Goal: Information Seeking & Learning: Find specific fact

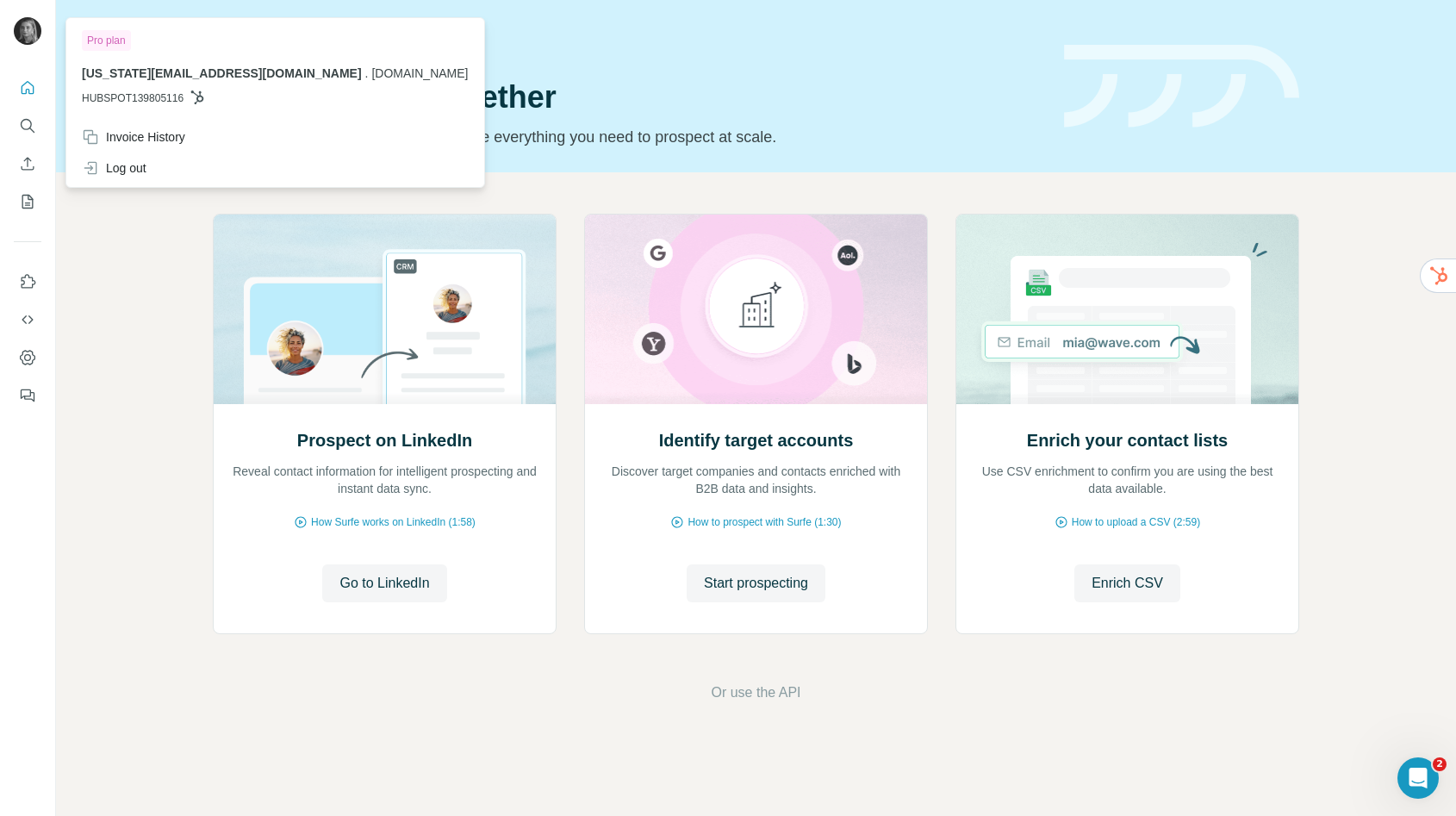
click at [34, 32] on img at bounding box center [28, 31] width 28 height 28
click at [151, 163] on div "Log out" at bounding box center [275, 168] width 408 height 31
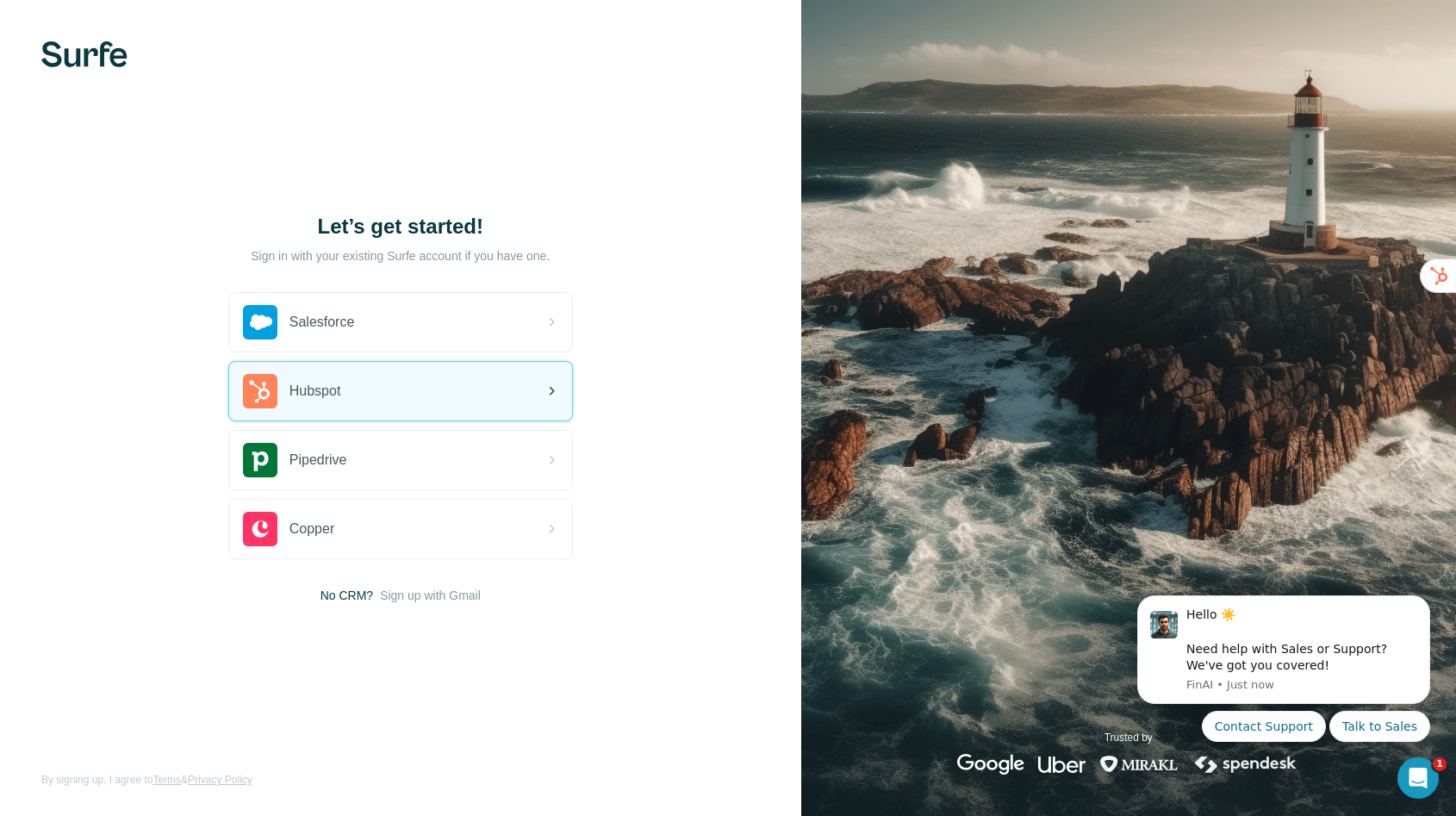
click at [357, 400] on div "Hubspot" at bounding box center [401, 391] width 343 height 59
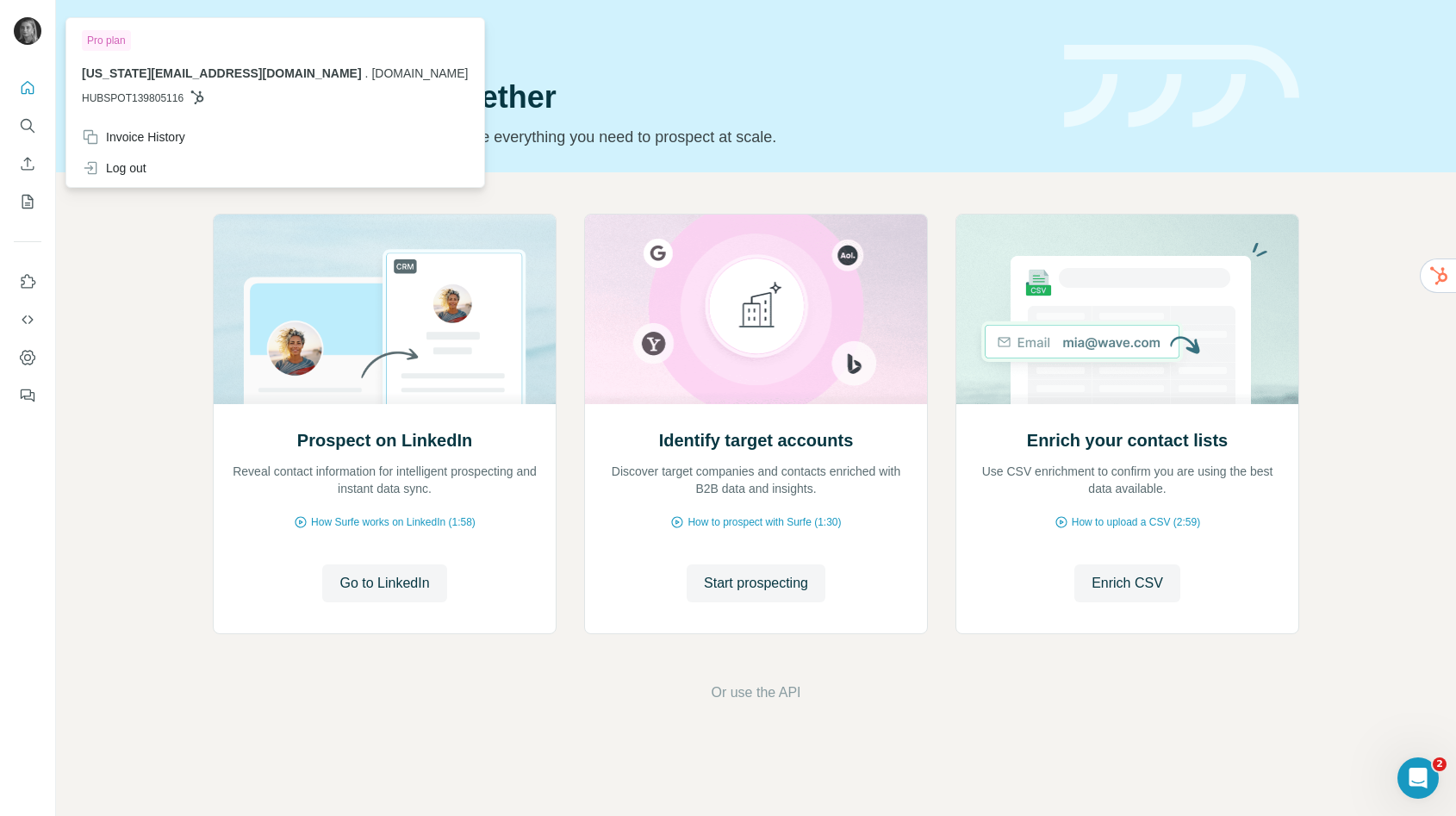
click at [32, 30] on img at bounding box center [28, 31] width 28 height 28
click at [30, 190] on button "My lists" at bounding box center [28, 202] width 28 height 31
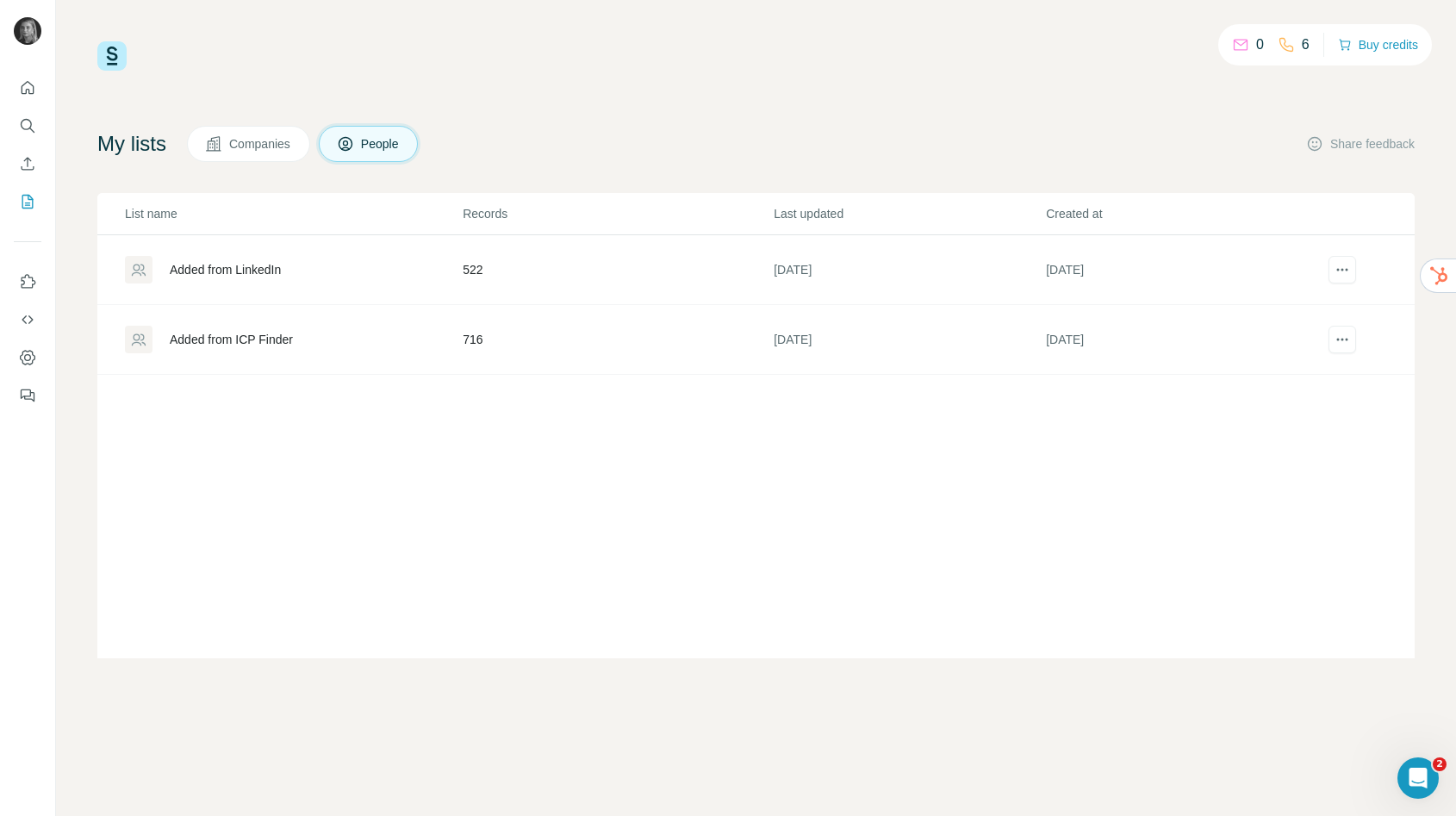
click at [1247, 50] on div "0" at bounding box center [1248, 45] width 32 height 21
click at [1397, 45] on button "Buy credits" at bounding box center [1378, 45] width 80 height 24
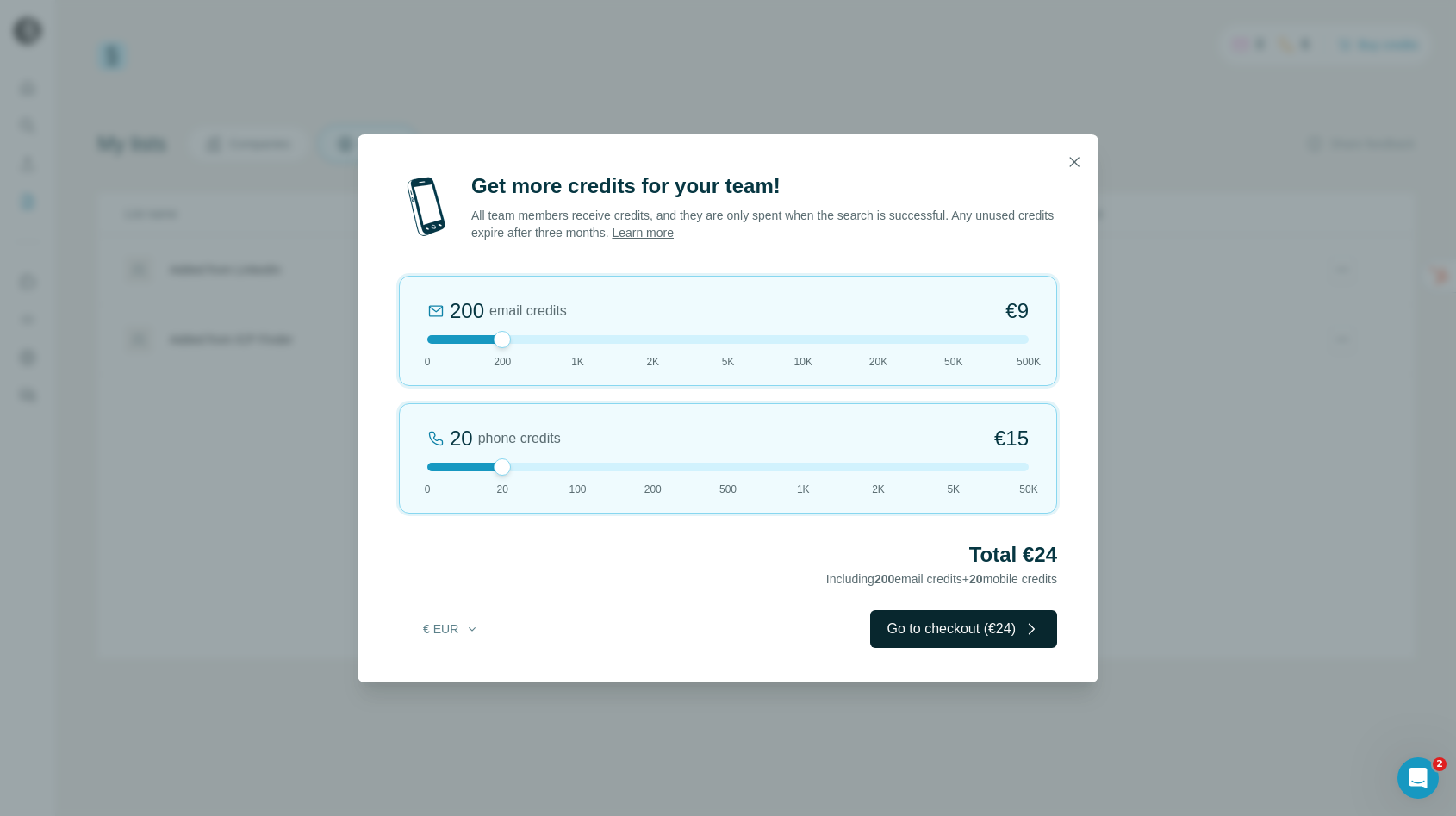
click at [994, 638] on button "Go to checkout (€24)" at bounding box center [963, 629] width 187 height 38
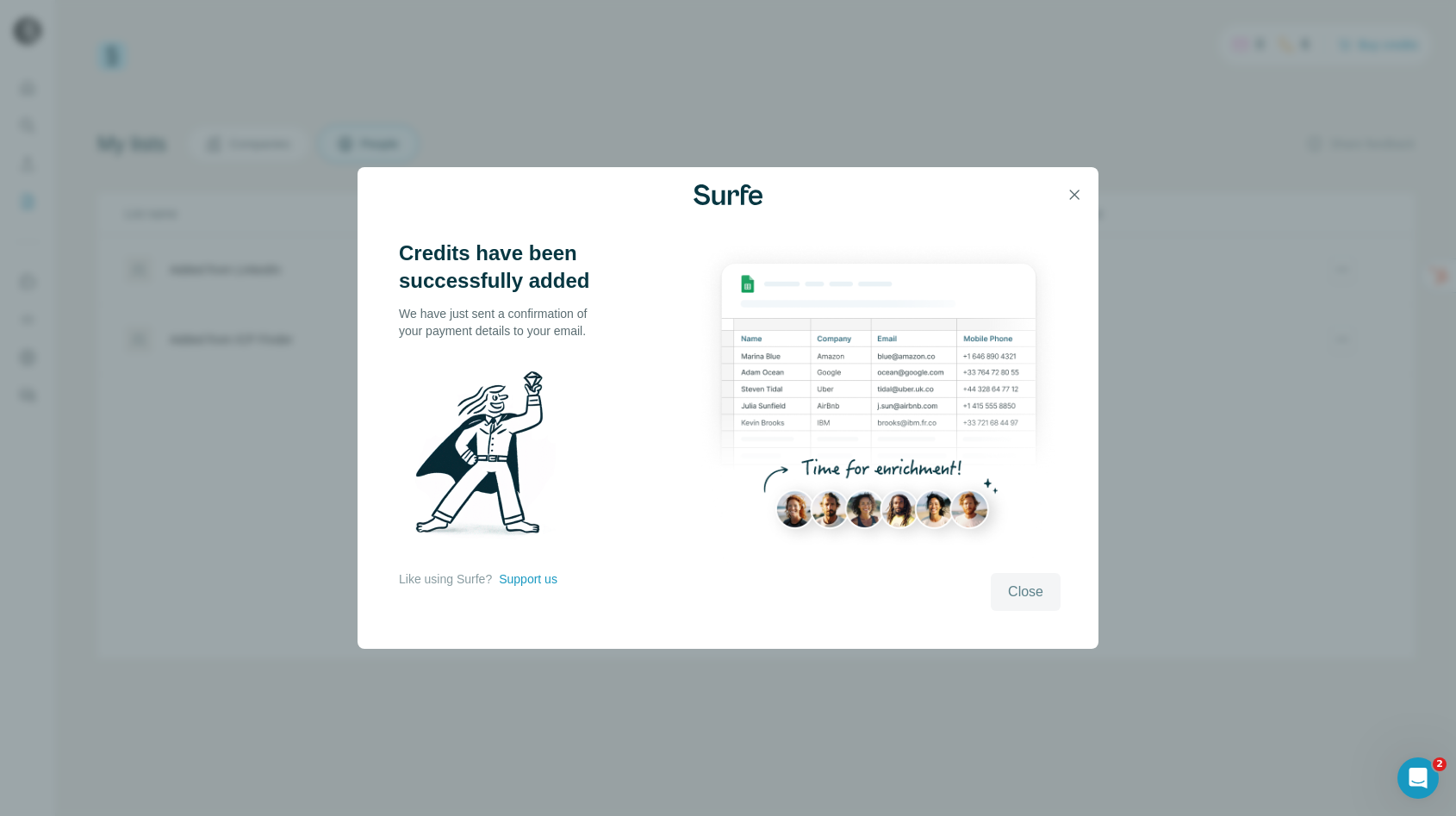
click at [1015, 586] on span "Close" at bounding box center [1025, 592] width 35 height 21
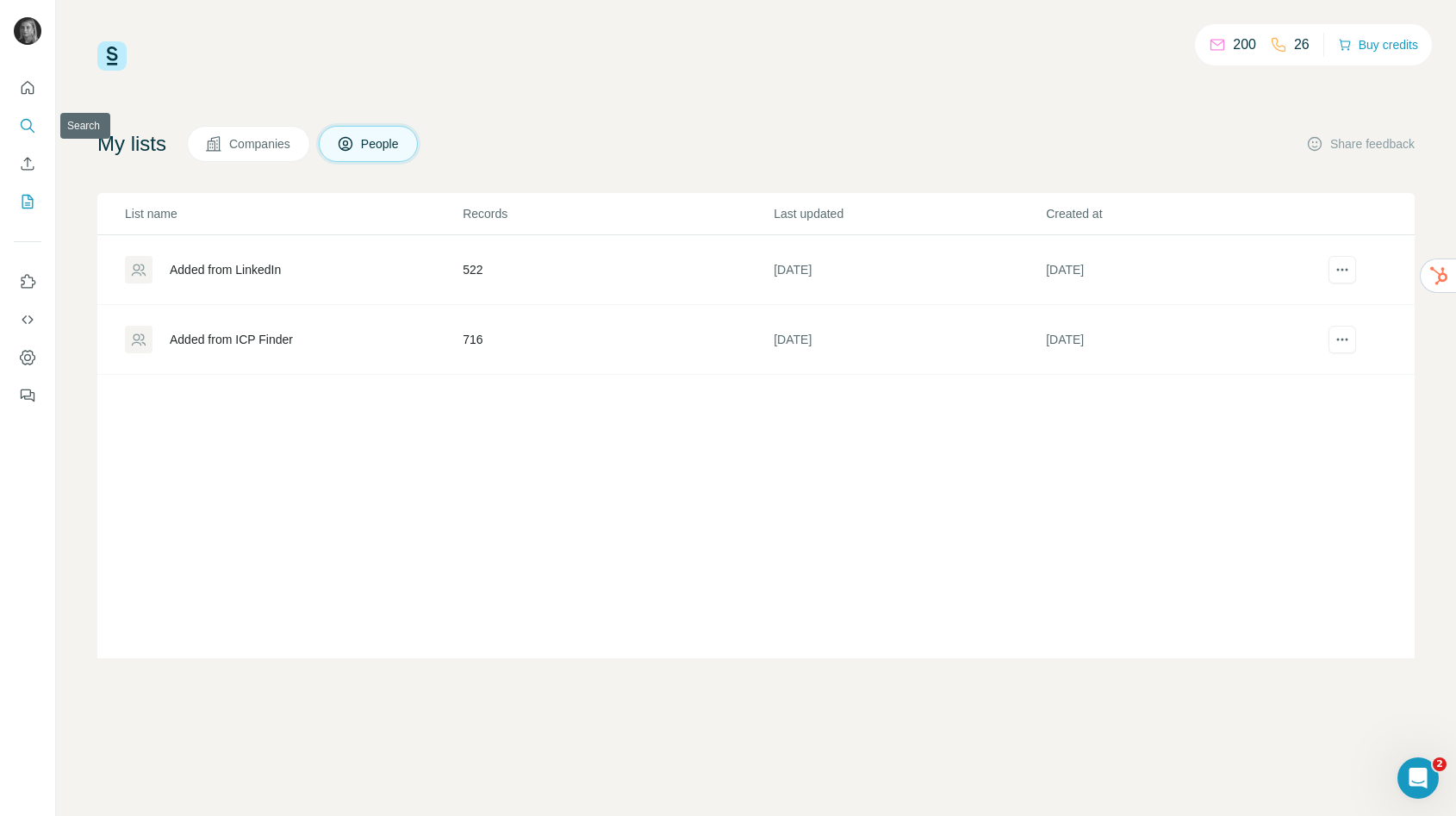
click at [30, 122] on icon "Search" at bounding box center [26, 124] width 11 height 11
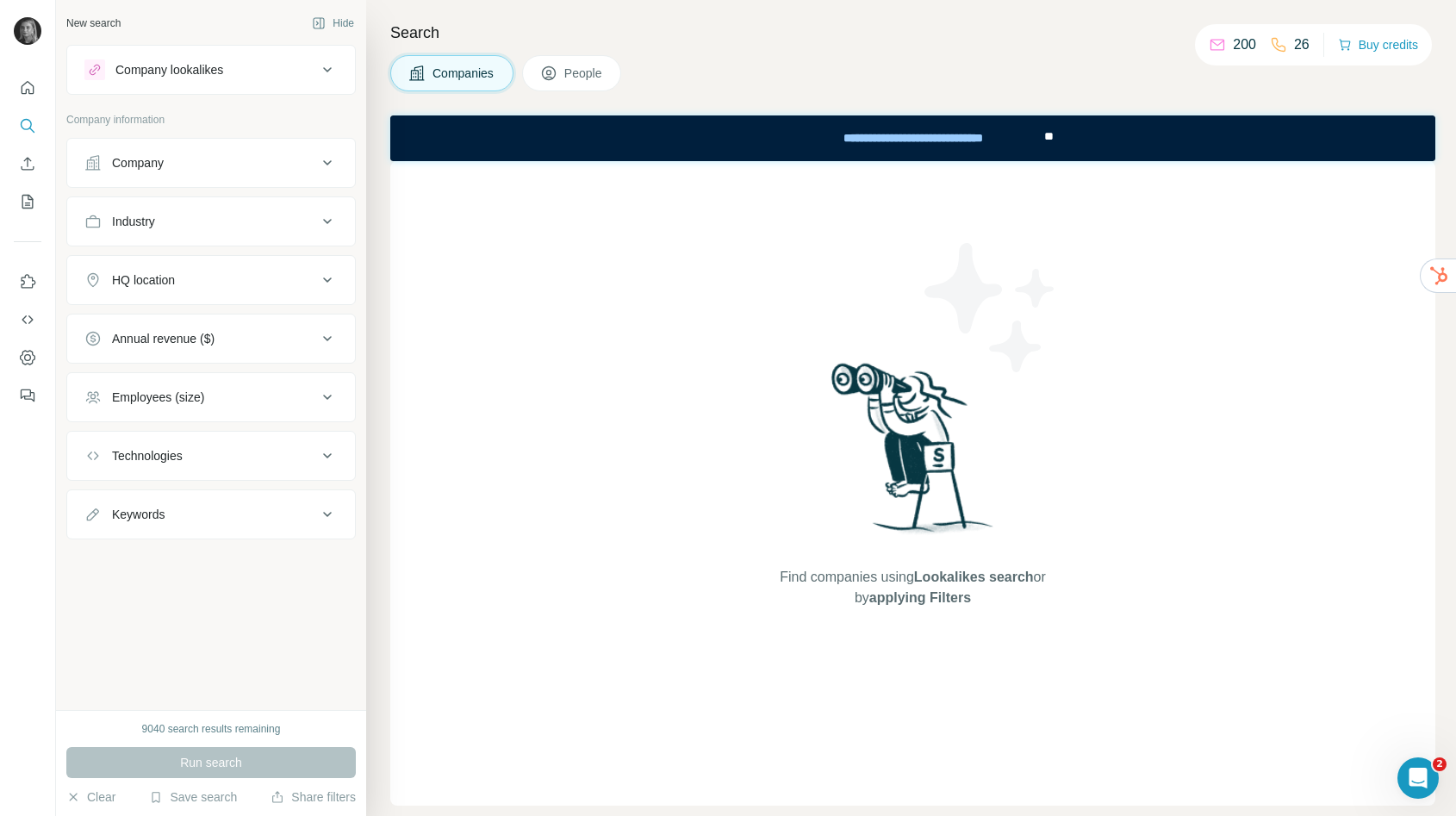
click at [235, 160] on div "Company" at bounding box center [201, 163] width 233 height 17
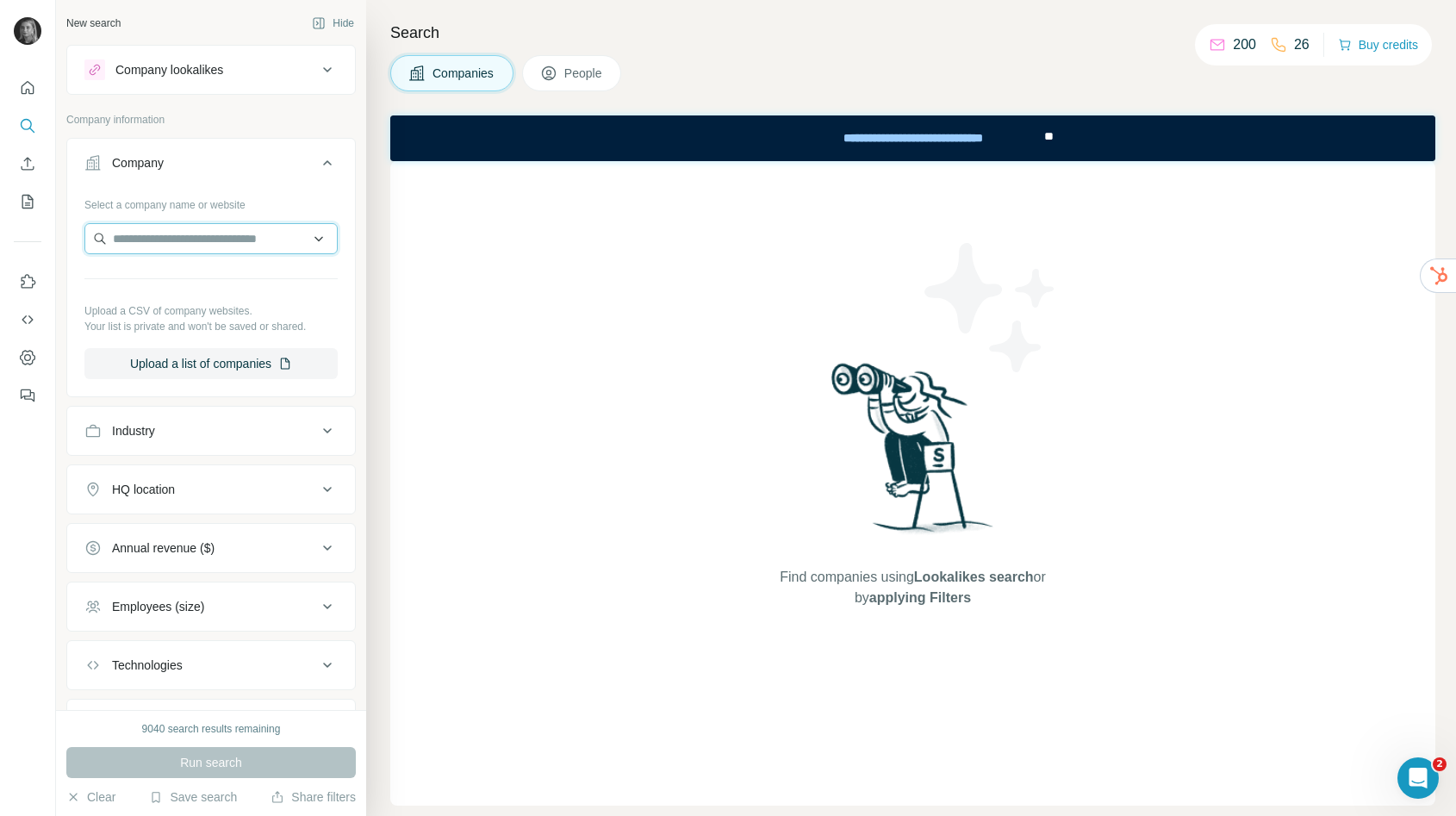
click at [189, 240] on input "text" at bounding box center [211, 239] width 253 height 31
paste input "**********"
type input "**********"
click at [171, 291] on p "[DOMAIN_NAME]" at bounding box center [202, 294] width 136 height 16
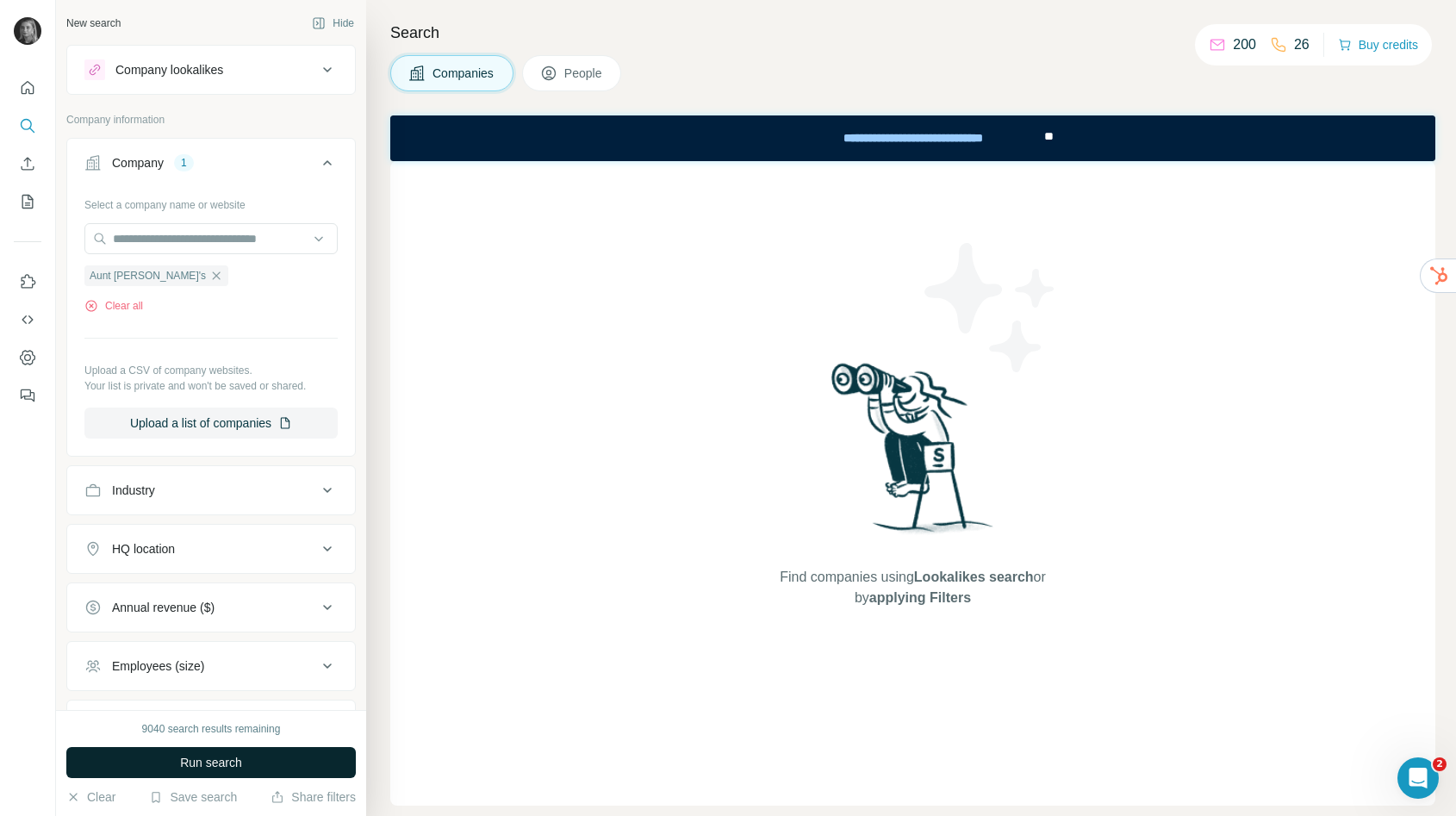
click at [171, 759] on button "Run search" at bounding box center [211, 763] width 289 height 31
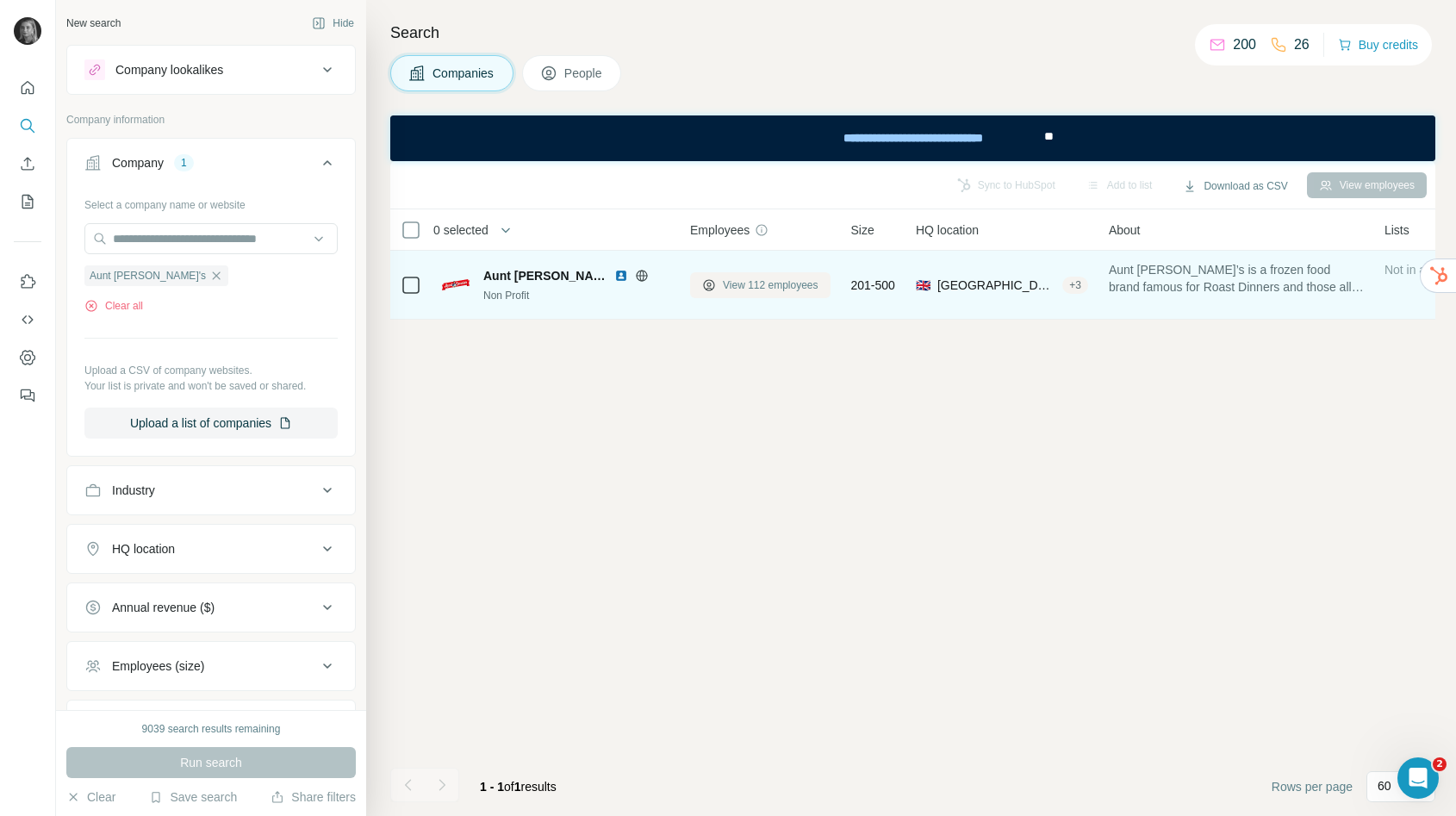
click at [778, 281] on span "View 112 employees" at bounding box center [770, 285] width 96 height 16
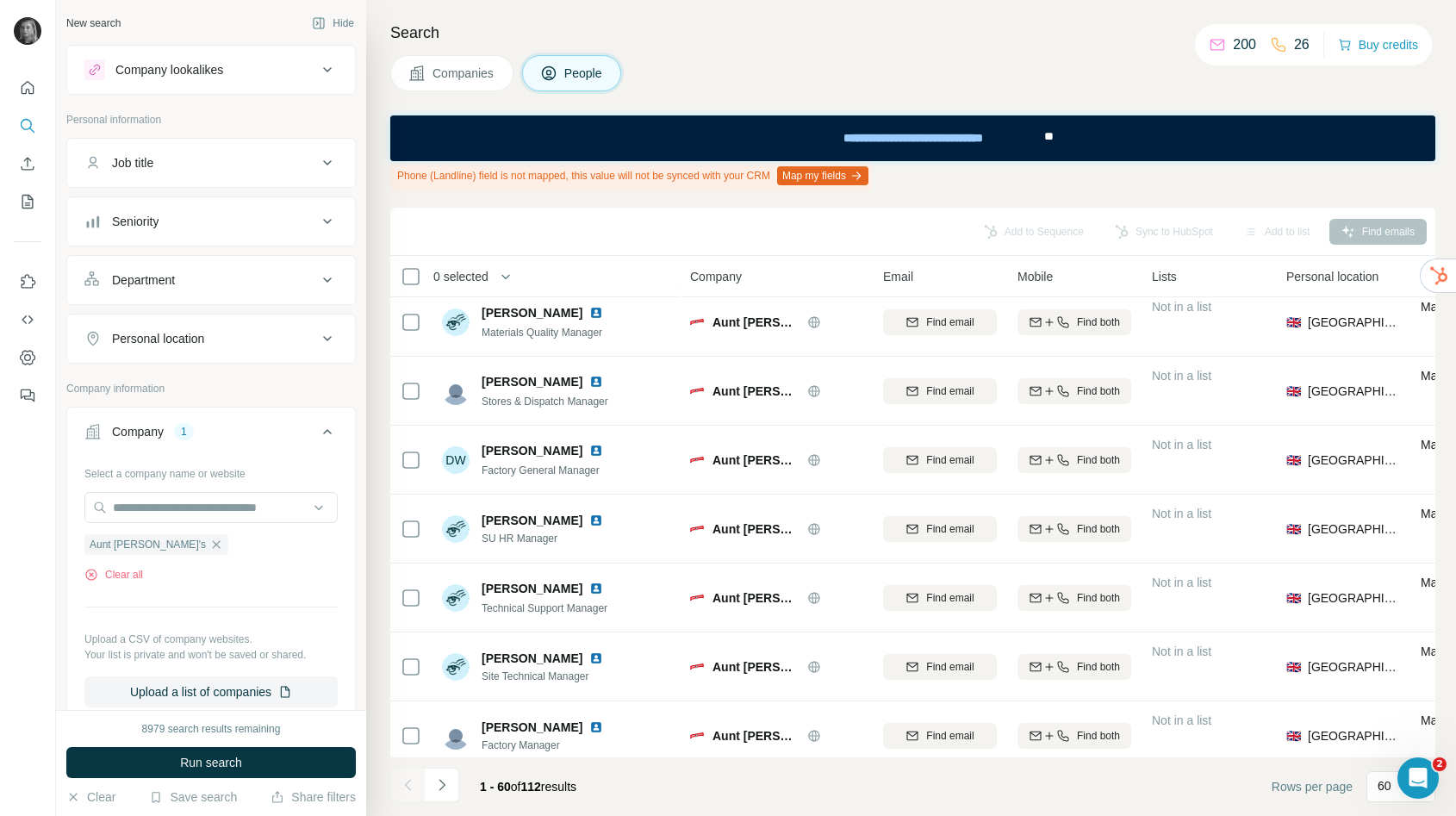
scroll to position [295, 0]
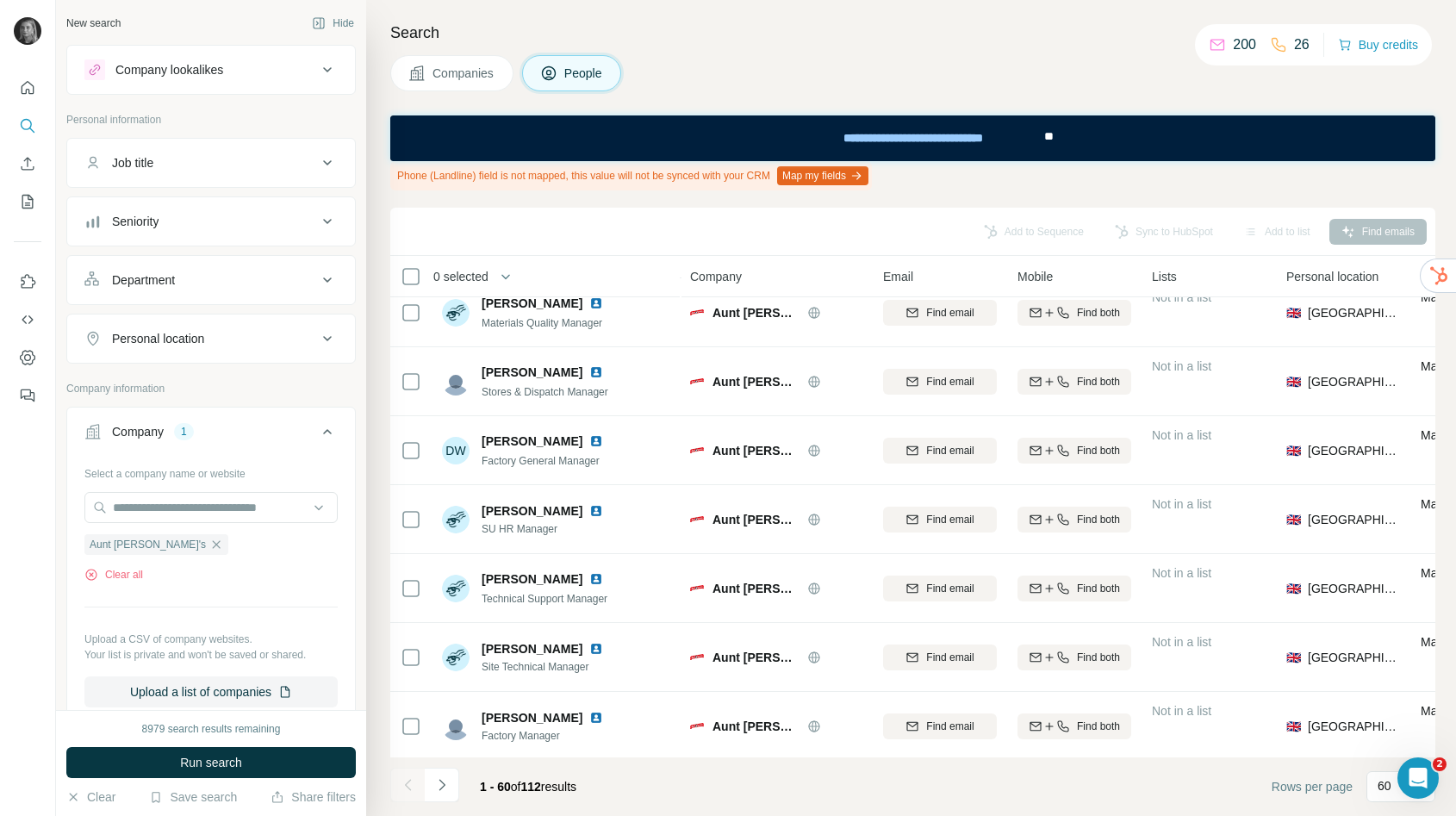
click at [200, 171] on div "Job title" at bounding box center [201, 163] width 233 height 17
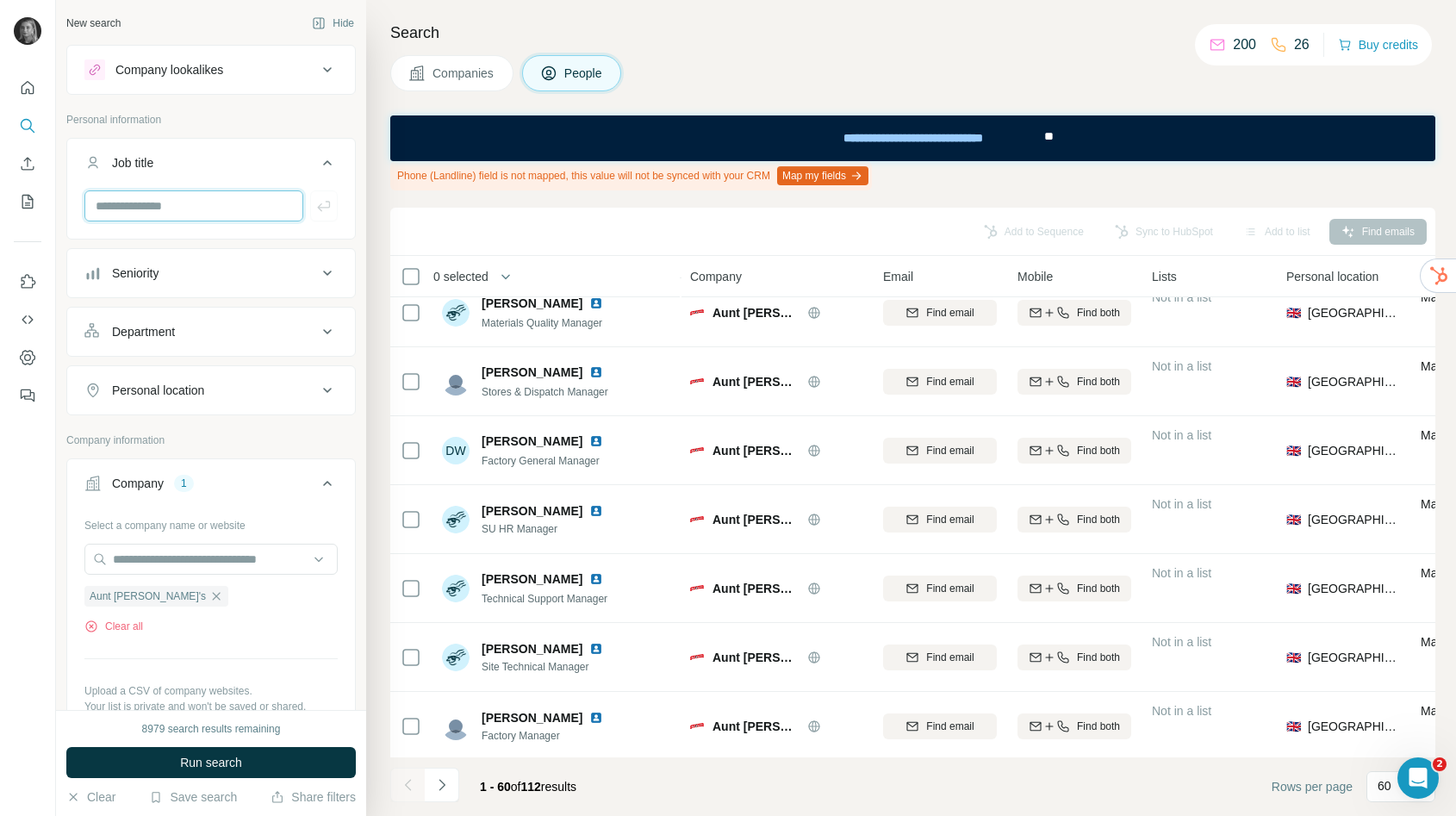
click at [178, 207] on input "text" at bounding box center [194, 206] width 219 height 31
type input "*********"
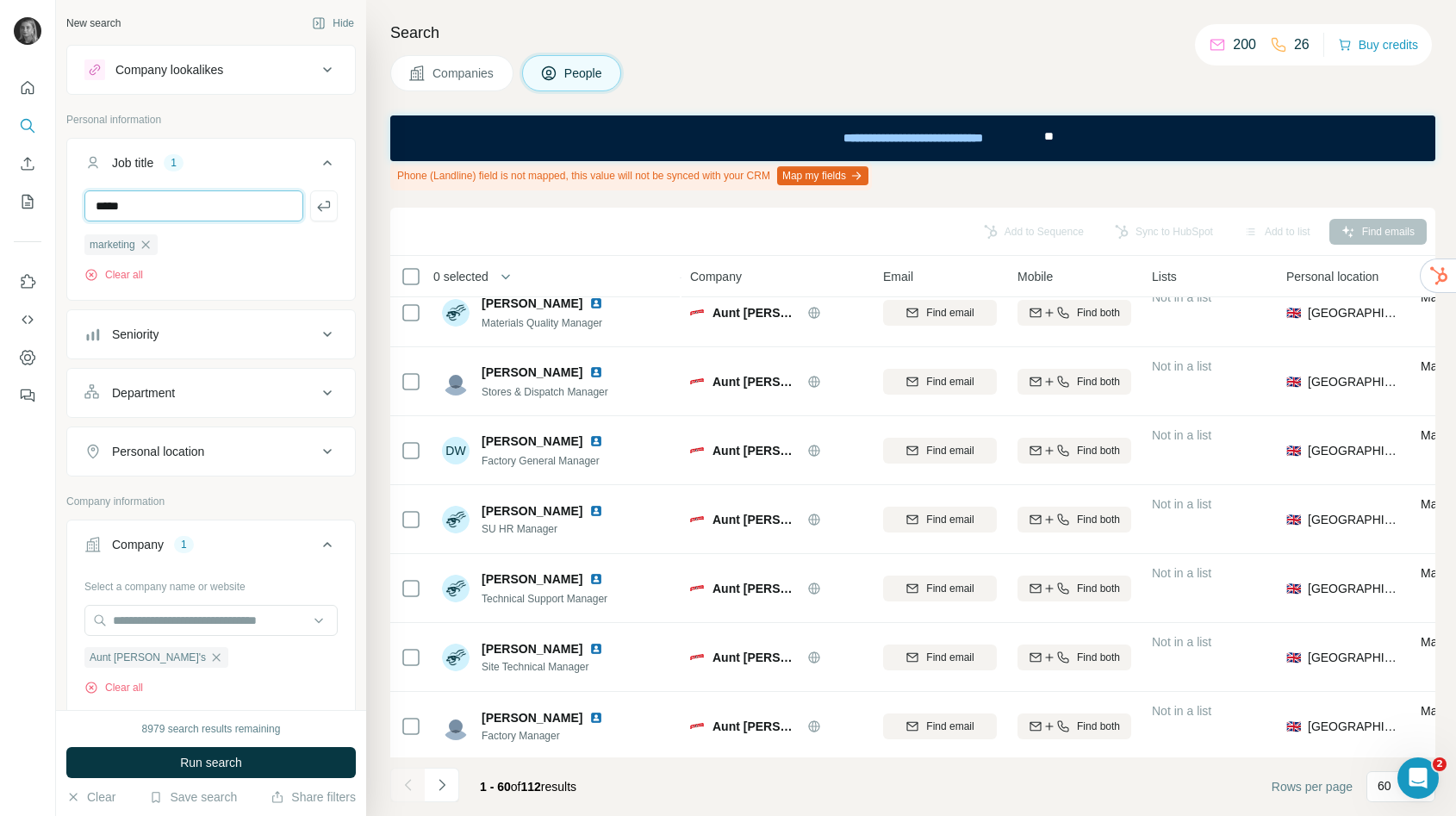
type input "*****"
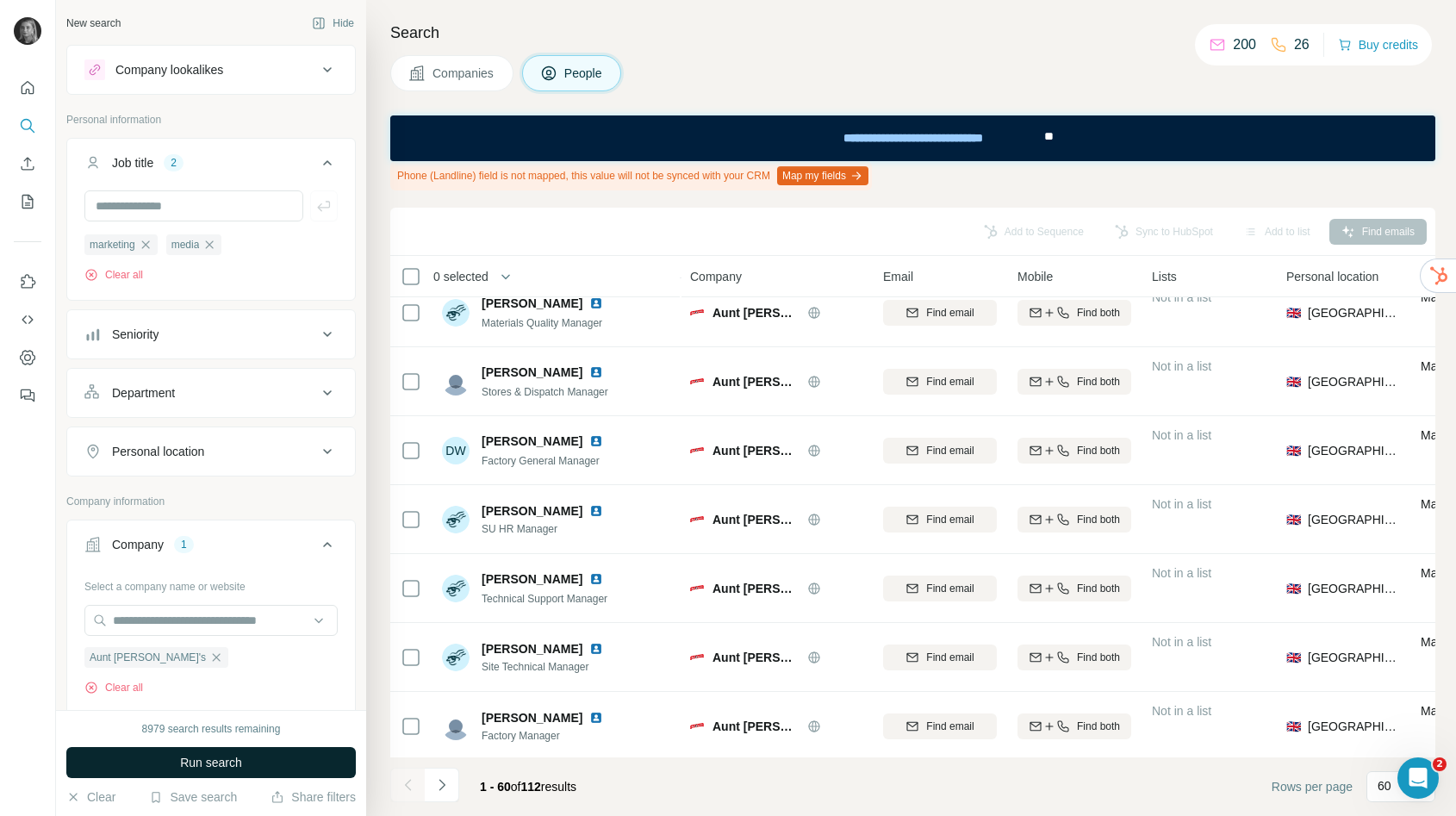
click at [232, 765] on span "Run search" at bounding box center [211, 763] width 62 height 17
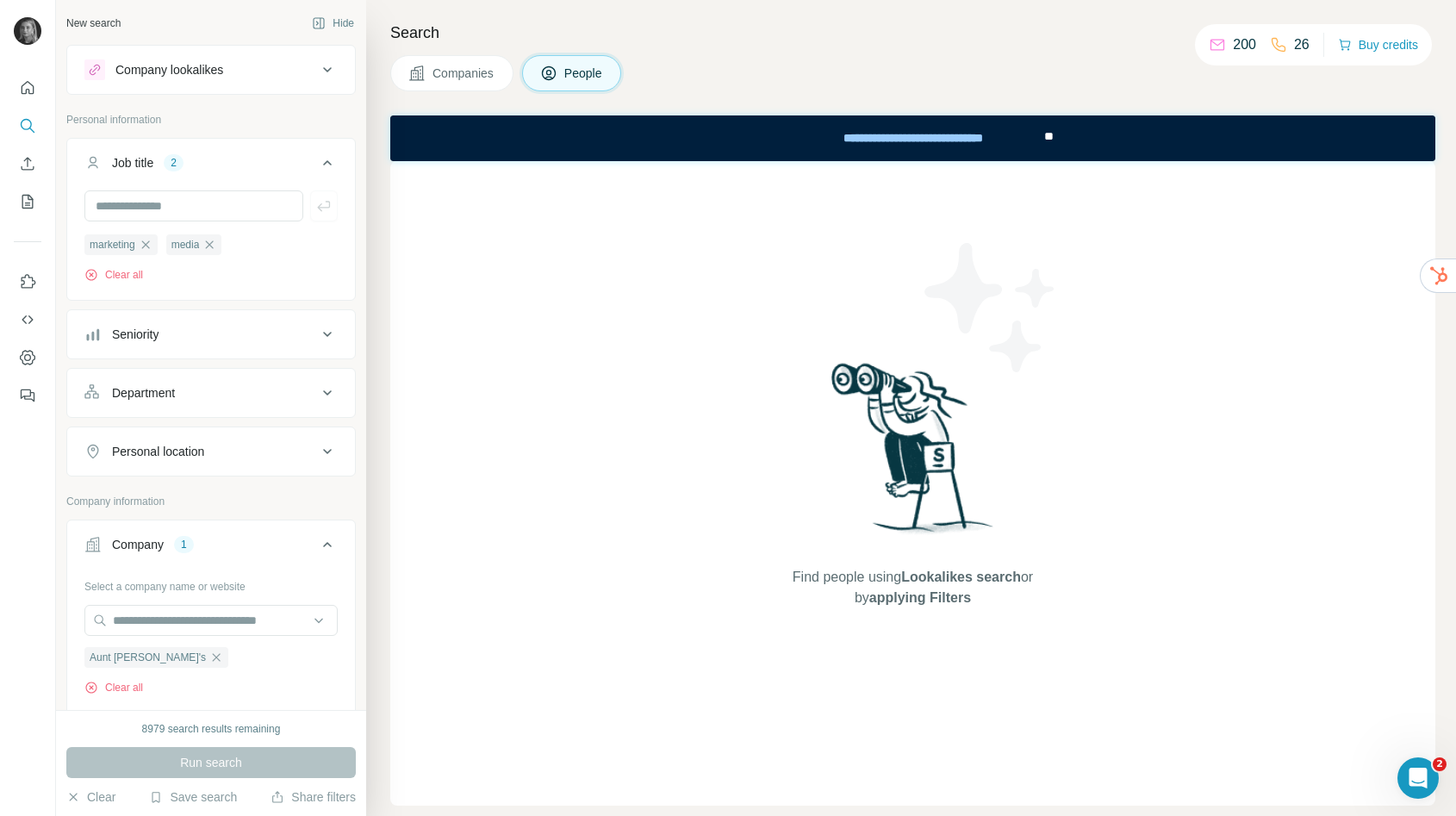
click at [476, 77] on span "Companies" at bounding box center [464, 73] width 63 height 17
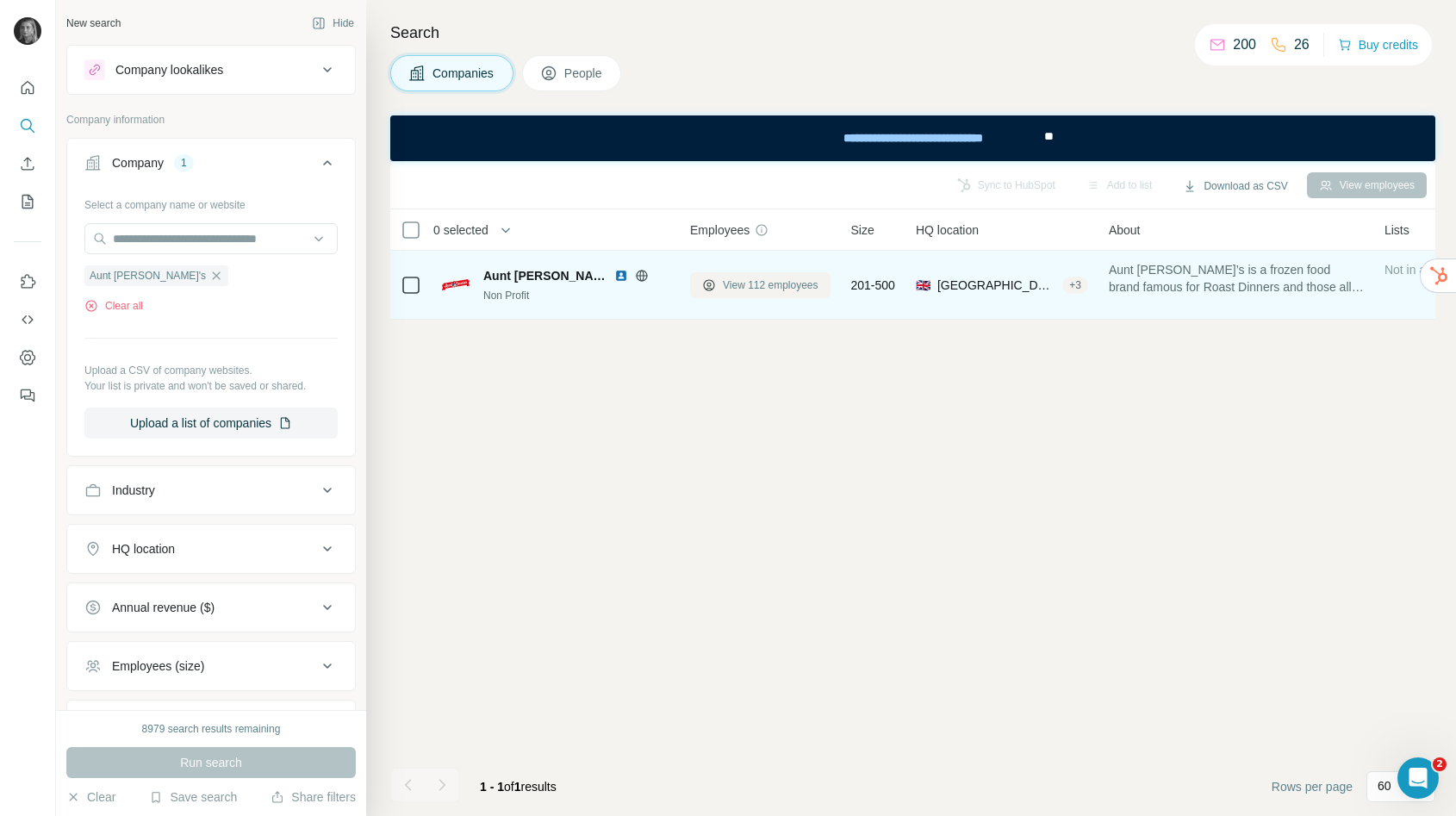
click at [738, 291] on span "View 112 employees" at bounding box center [770, 285] width 96 height 16
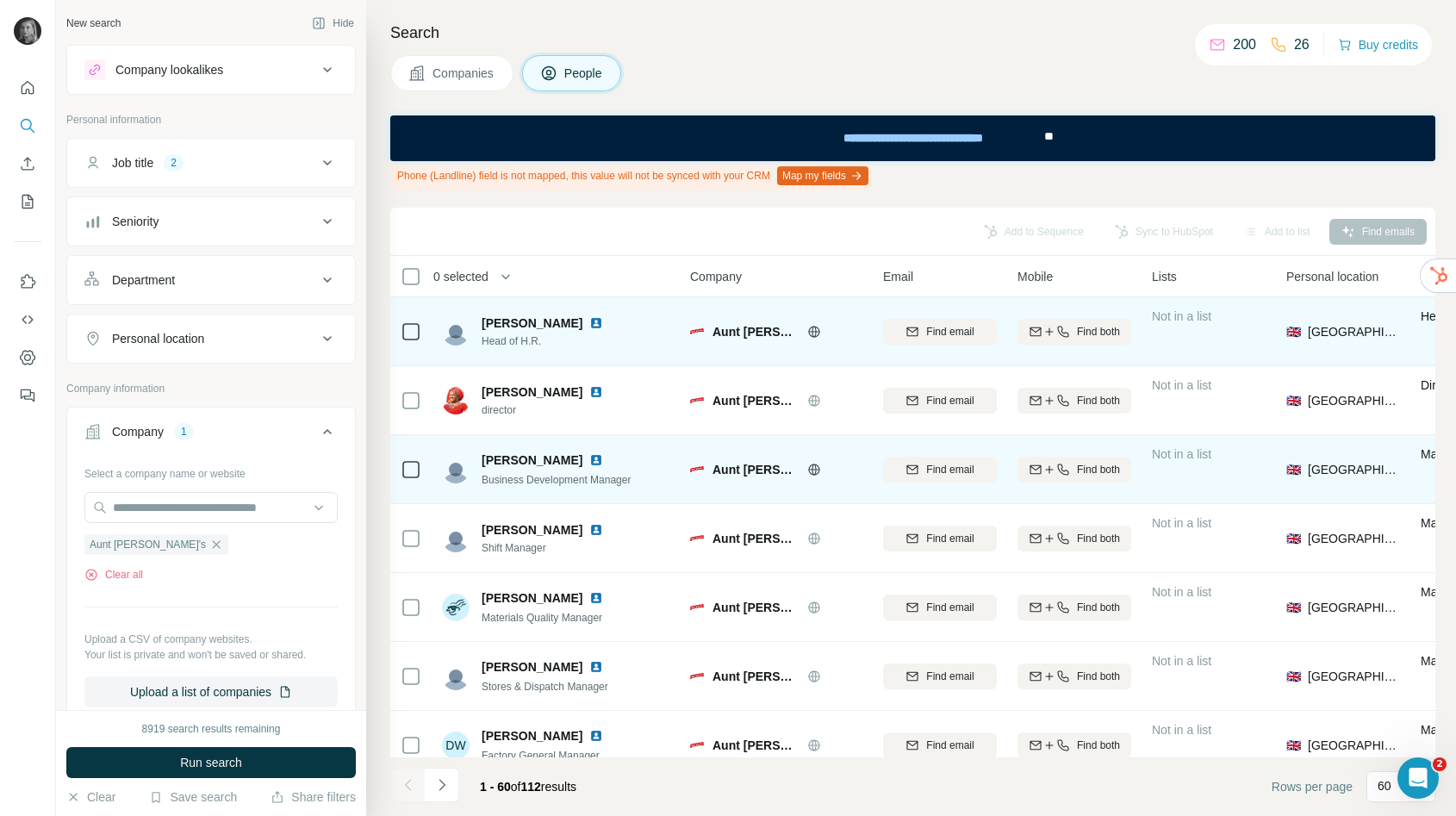
scroll to position [3675, 0]
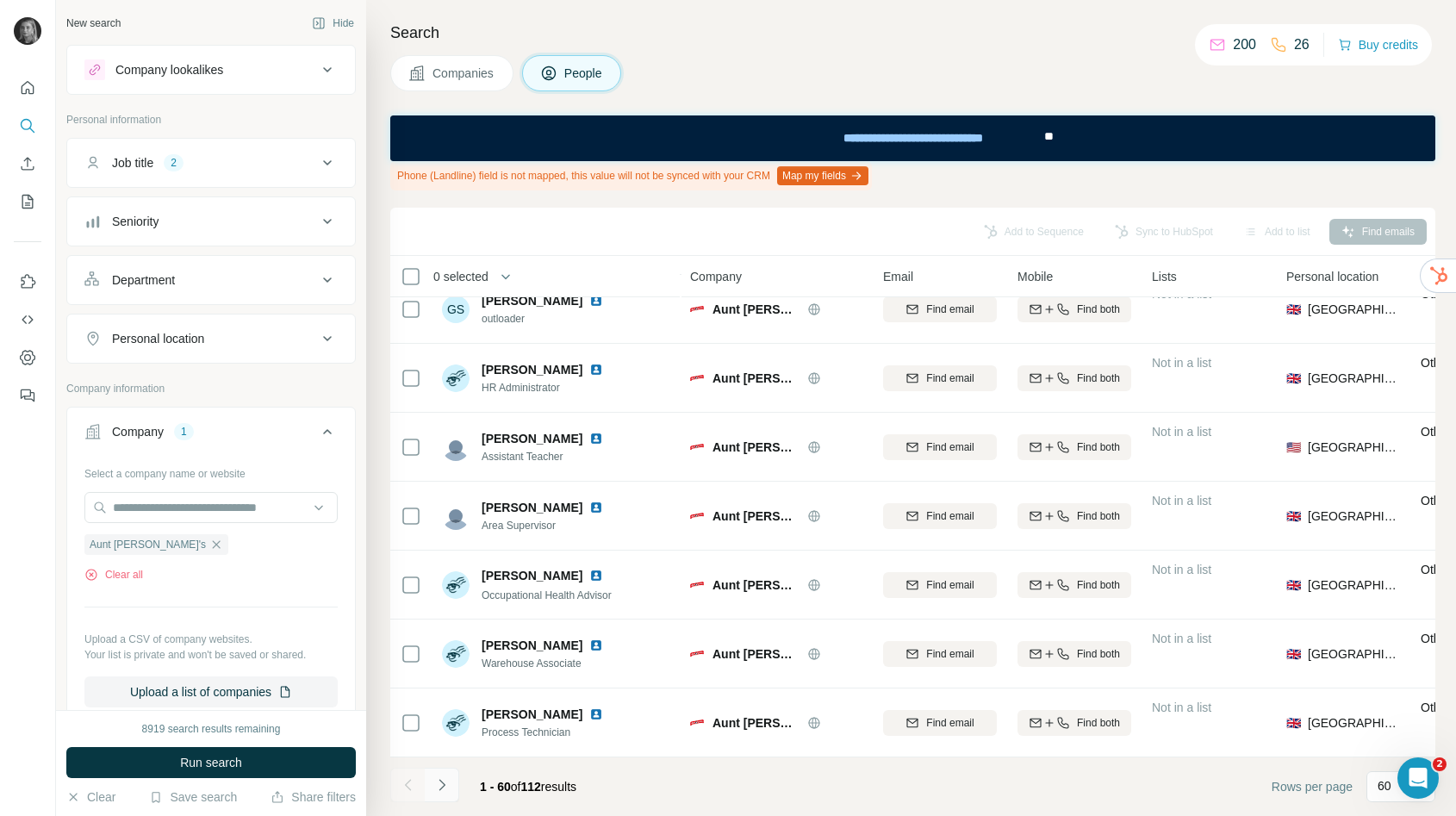
click at [443, 773] on button "Navigate to next page" at bounding box center [442, 785] width 34 height 34
click at [436, 787] on div at bounding box center [442, 785] width 34 height 34
click at [407, 786] on icon "Navigate to previous page" at bounding box center [407, 784] width 6 height 11
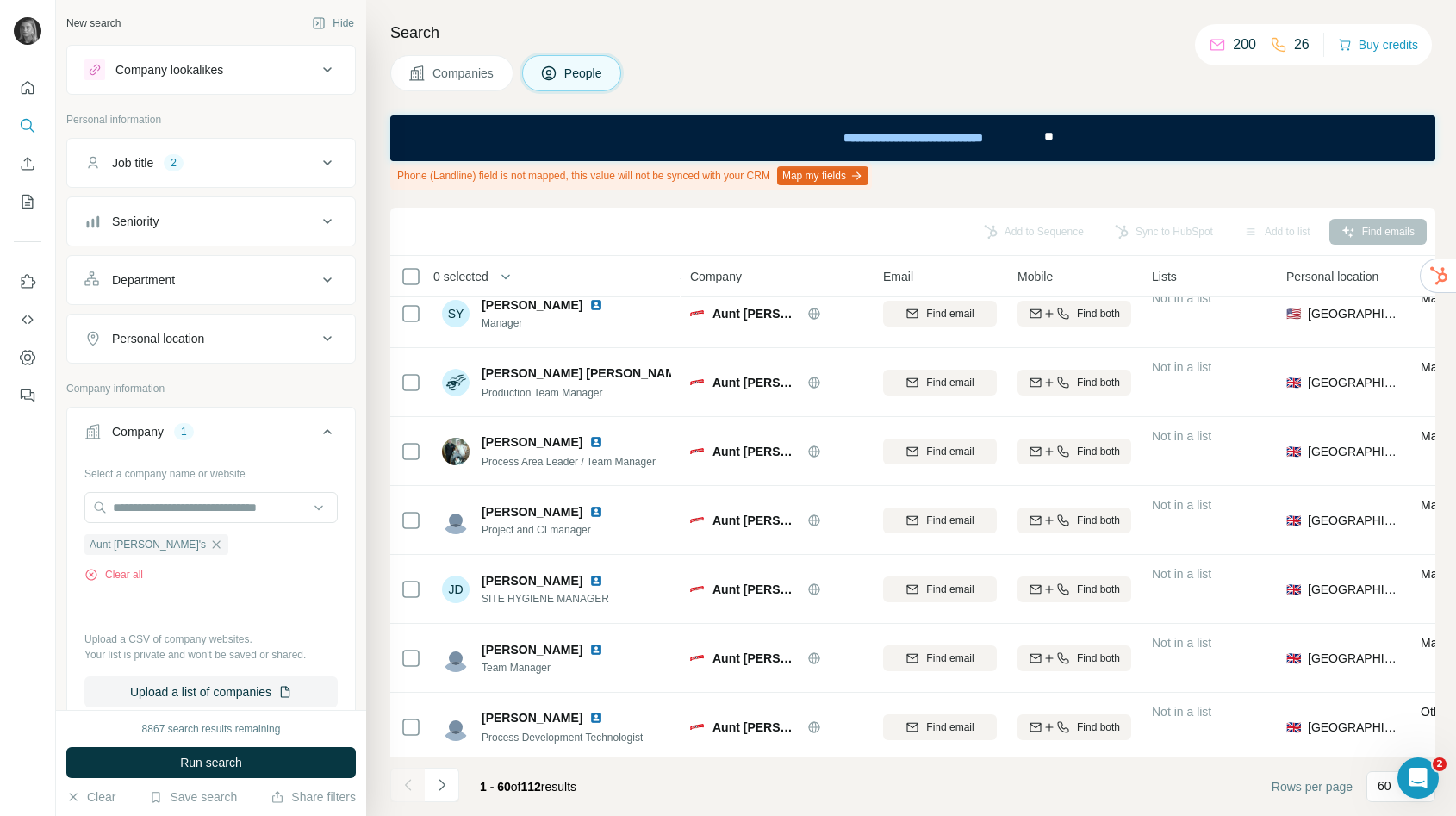
scroll to position [0, 0]
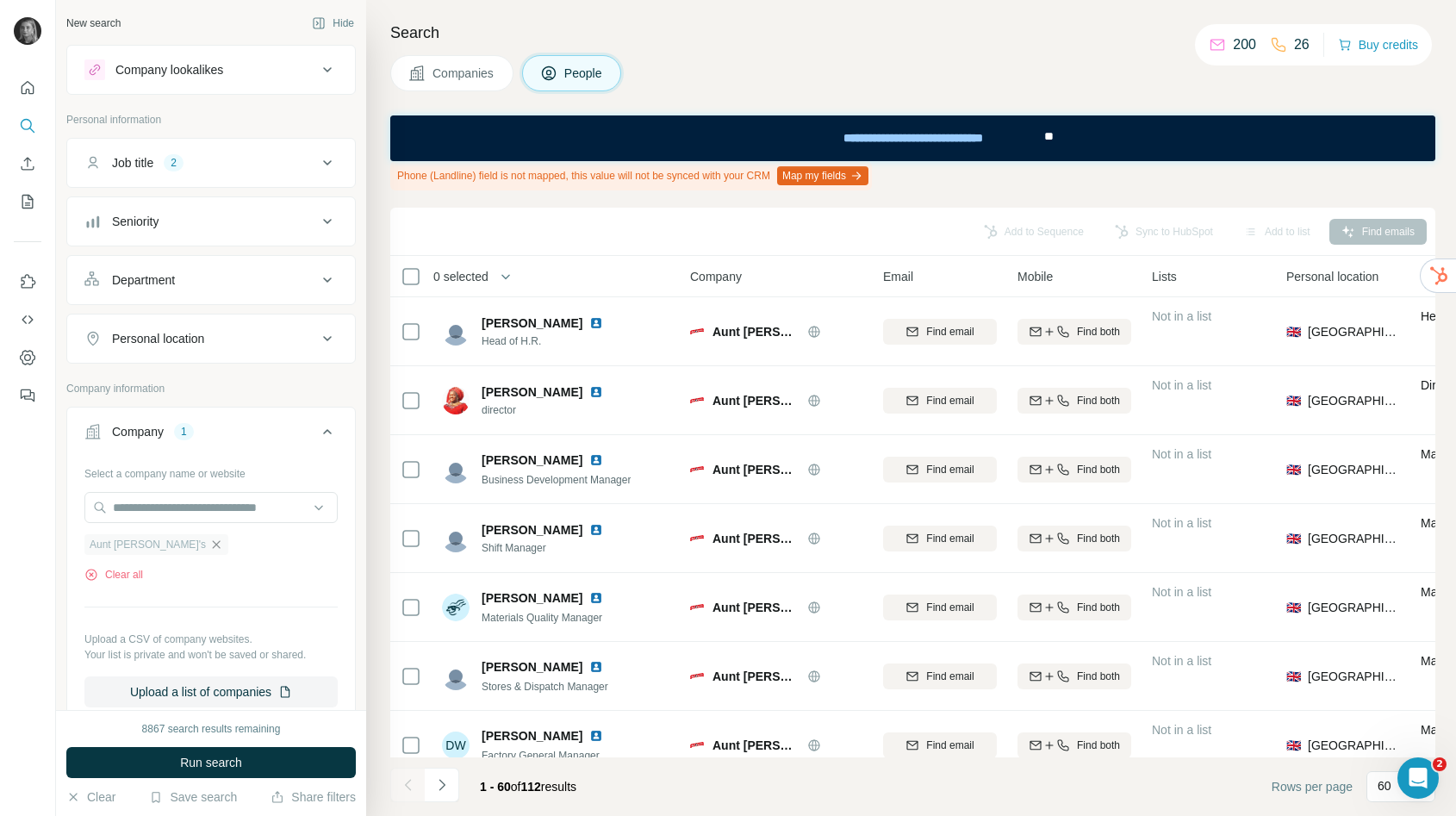
click at [209, 550] on icon "button" at bounding box center [216, 545] width 14 height 14
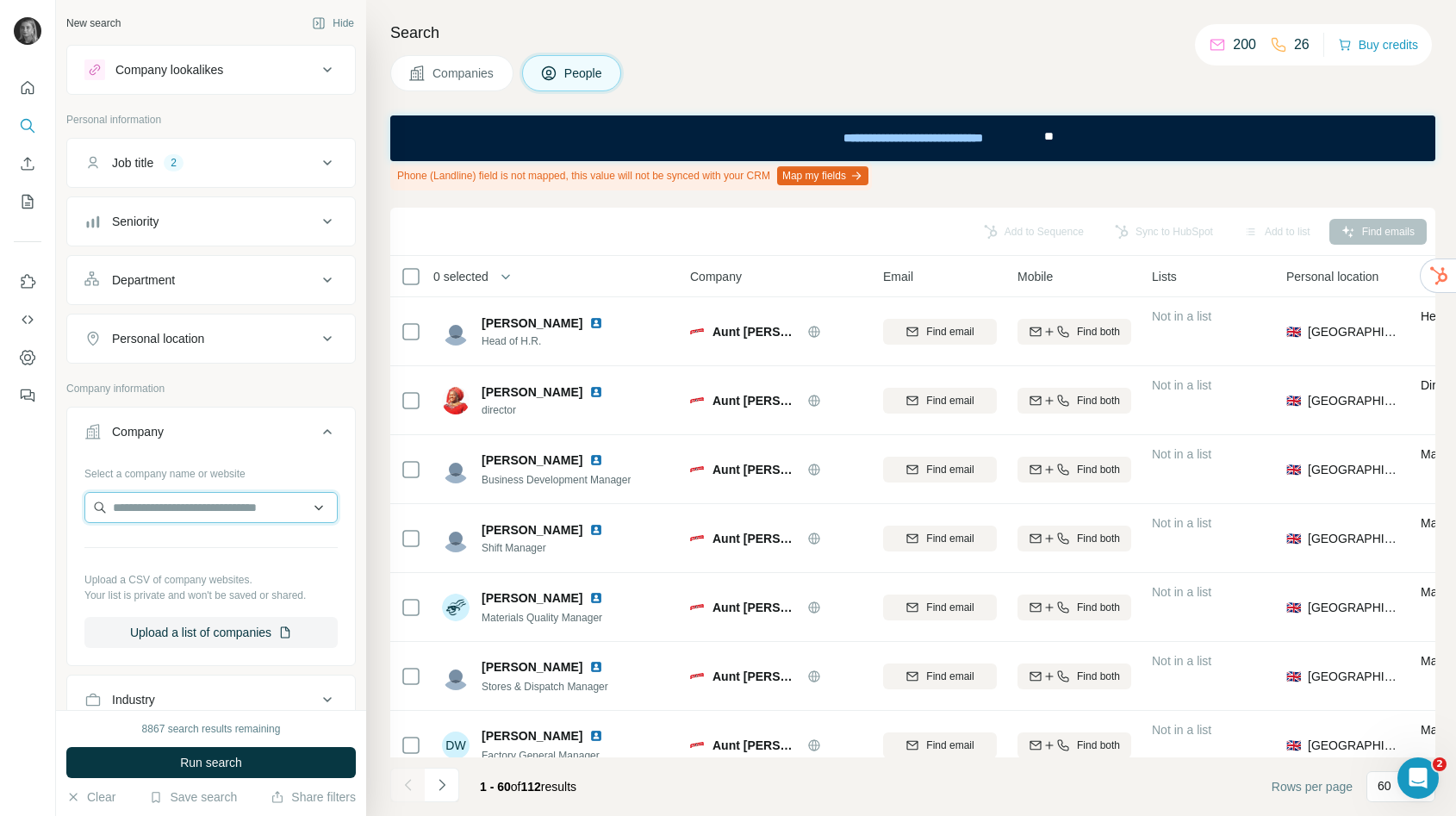
click at [166, 512] on input "text" at bounding box center [211, 508] width 253 height 31
paste input "**********"
type input "**********"
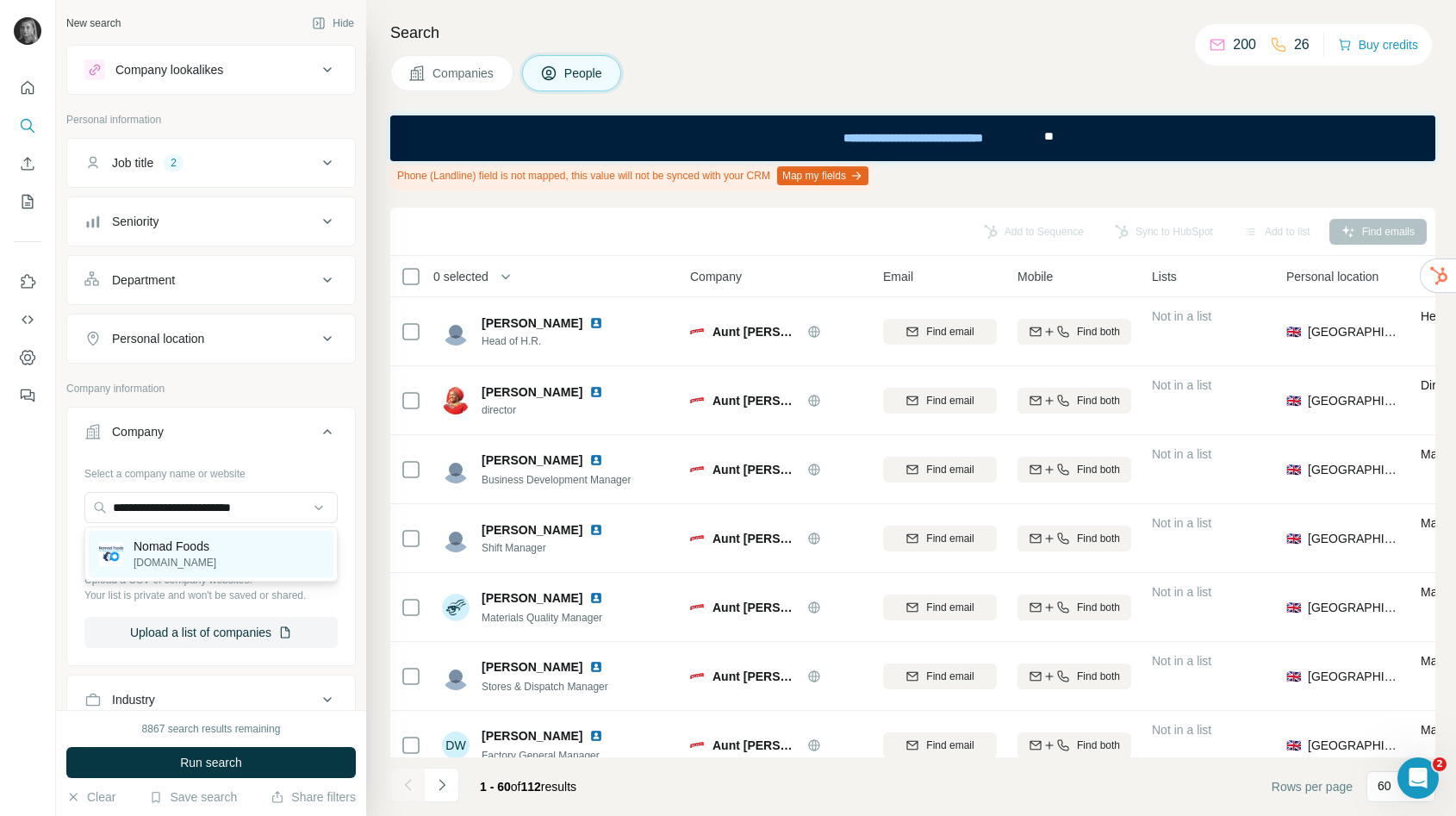
click at [168, 561] on p "[DOMAIN_NAME]" at bounding box center [175, 563] width 83 height 16
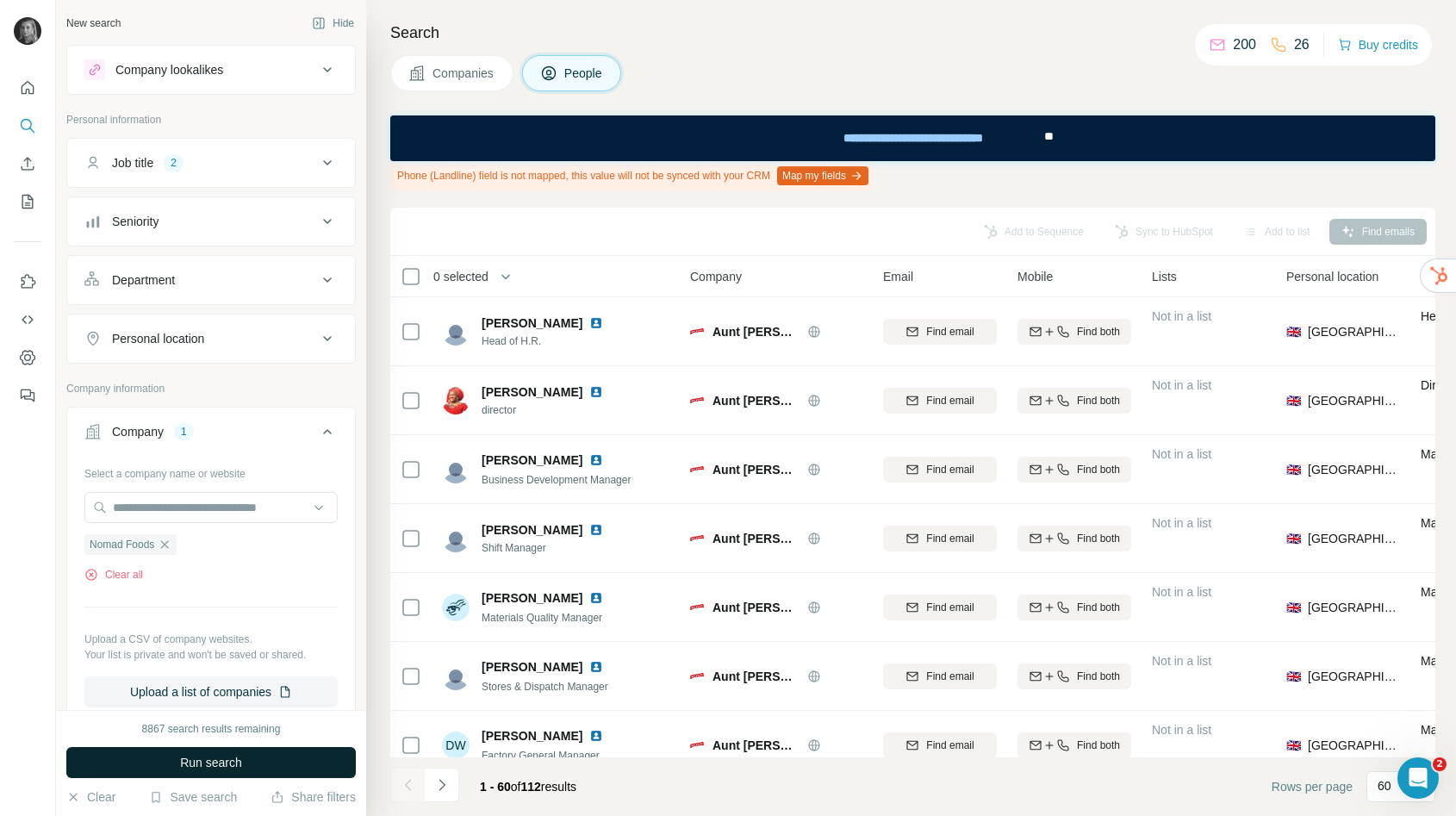
click at [175, 759] on button "Run search" at bounding box center [211, 763] width 289 height 31
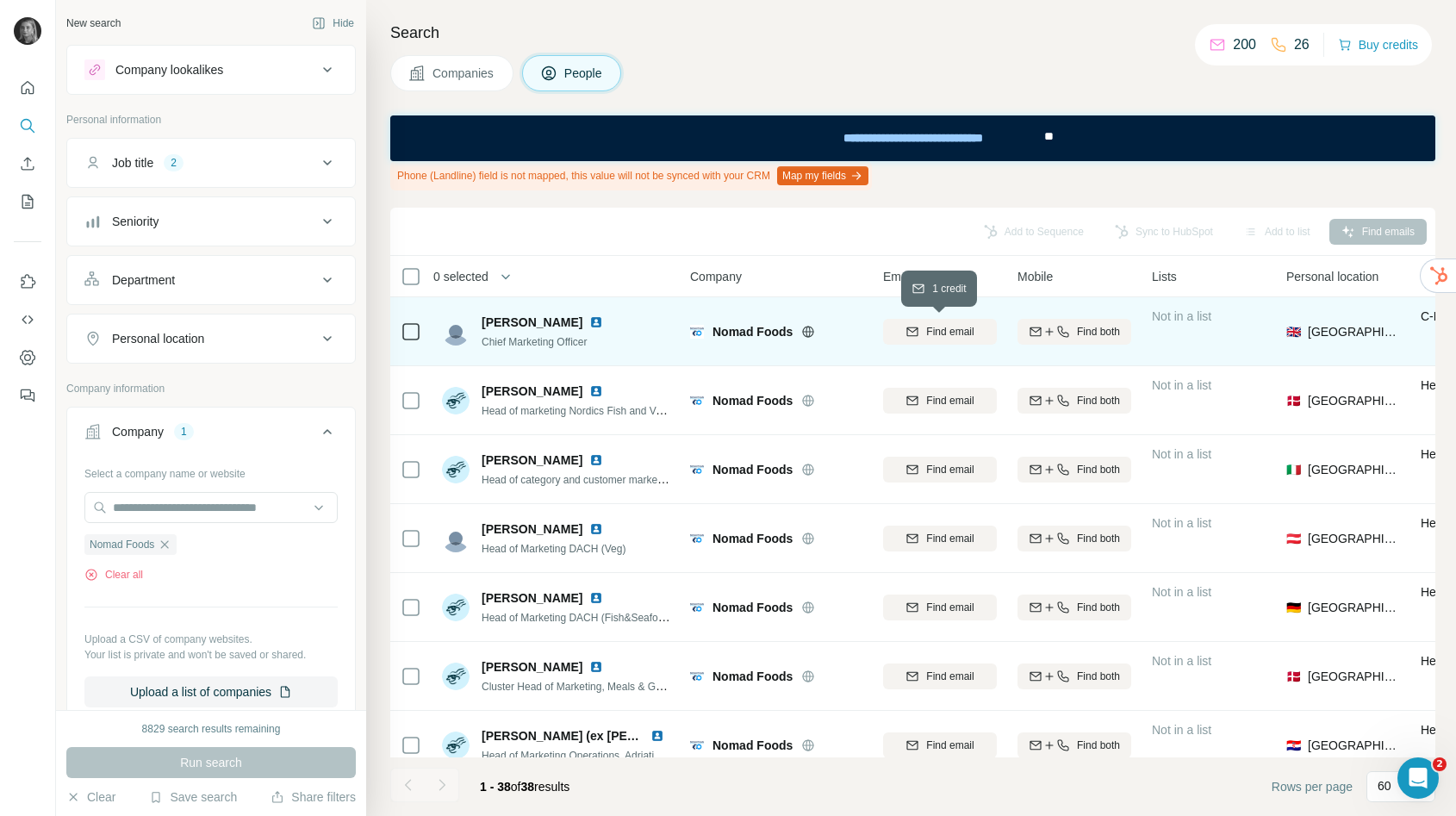
click at [958, 327] on span "Find email" at bounding box center [949, 332] width 47 height 16
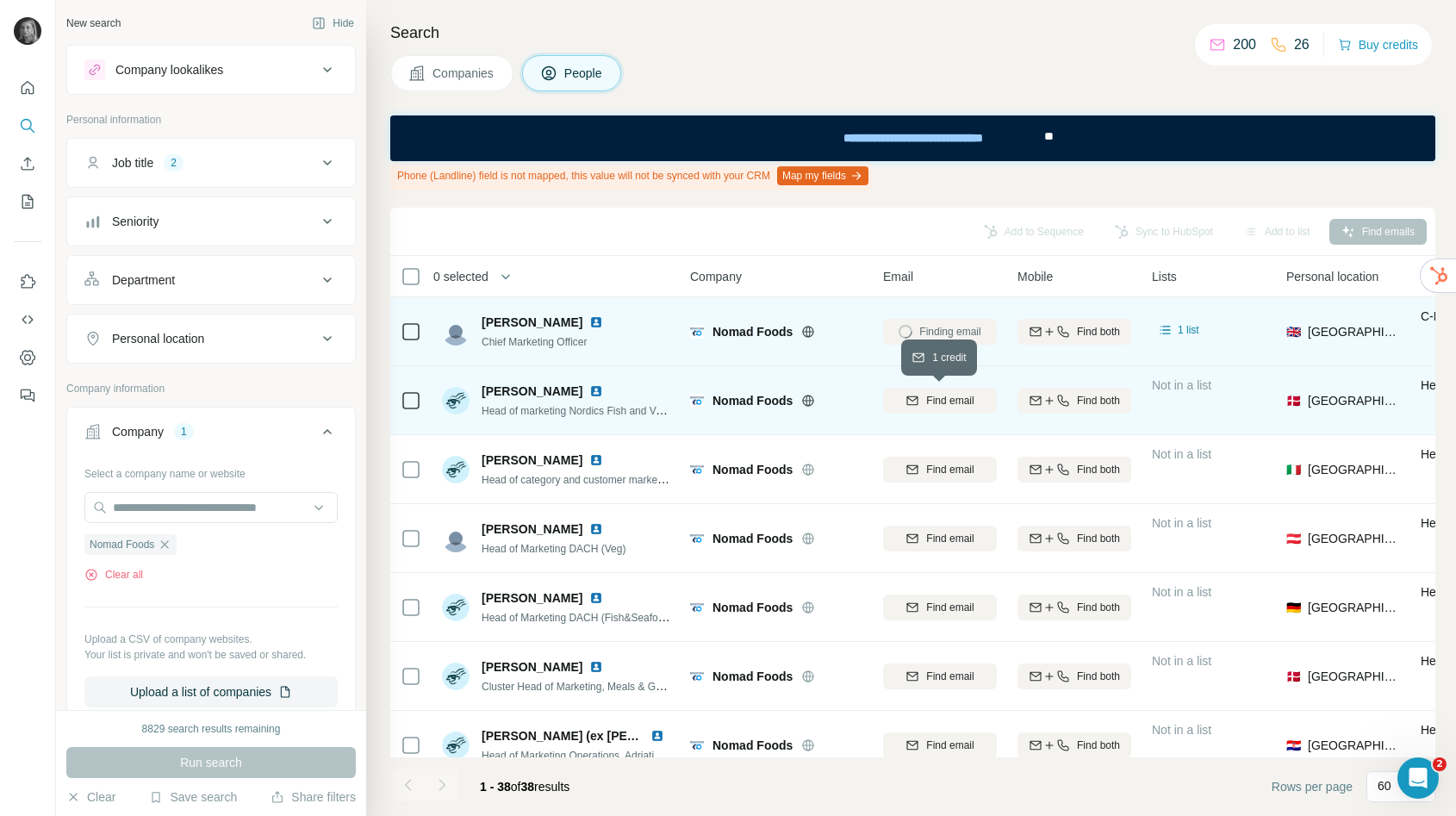
click at [945, 402] on span "Find email" at bounding box center [949, 401] width 47 height 16
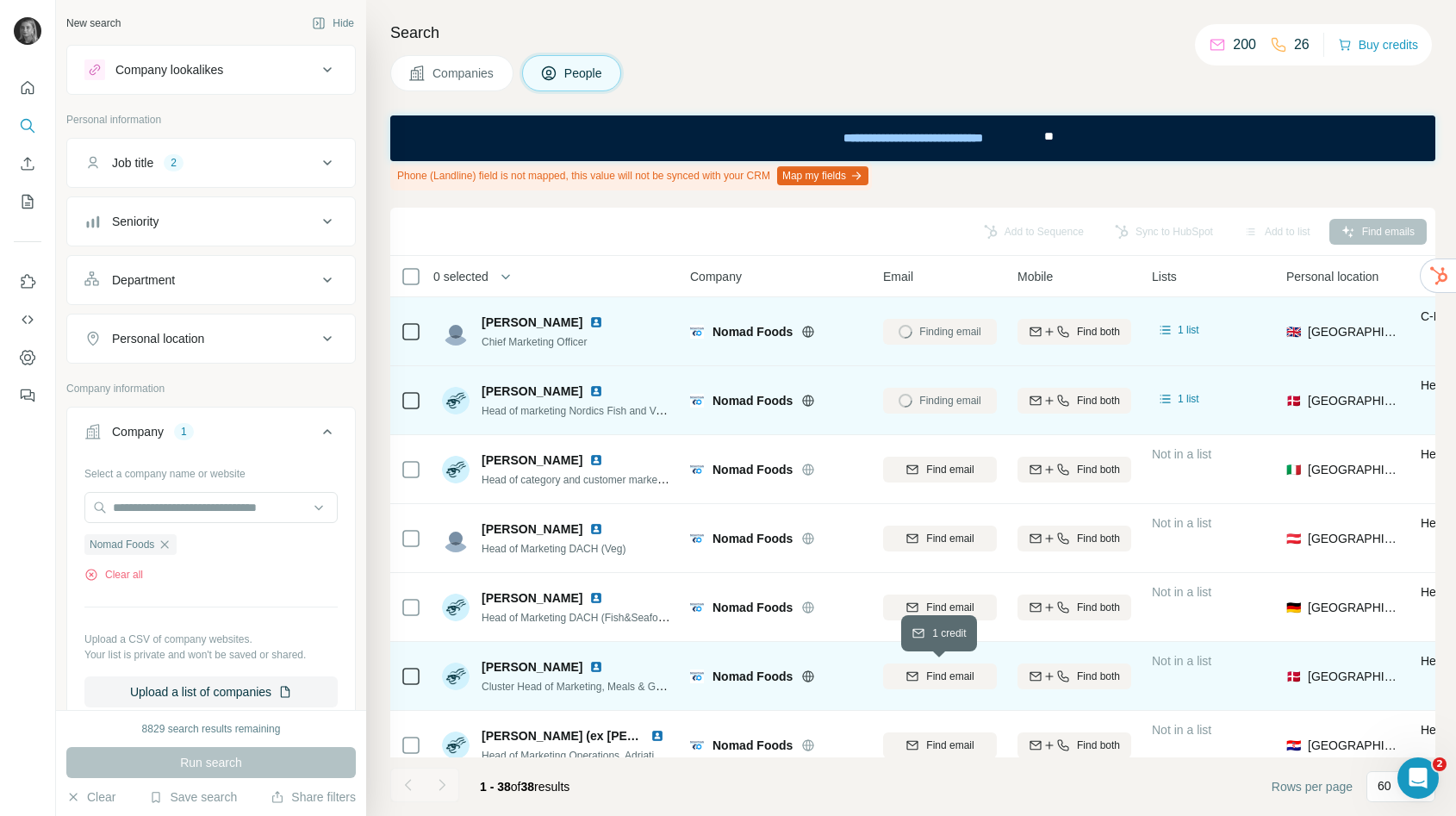
click at [922, 672] on div "Find email" at bounding box center [940, 676] width 114 height 16
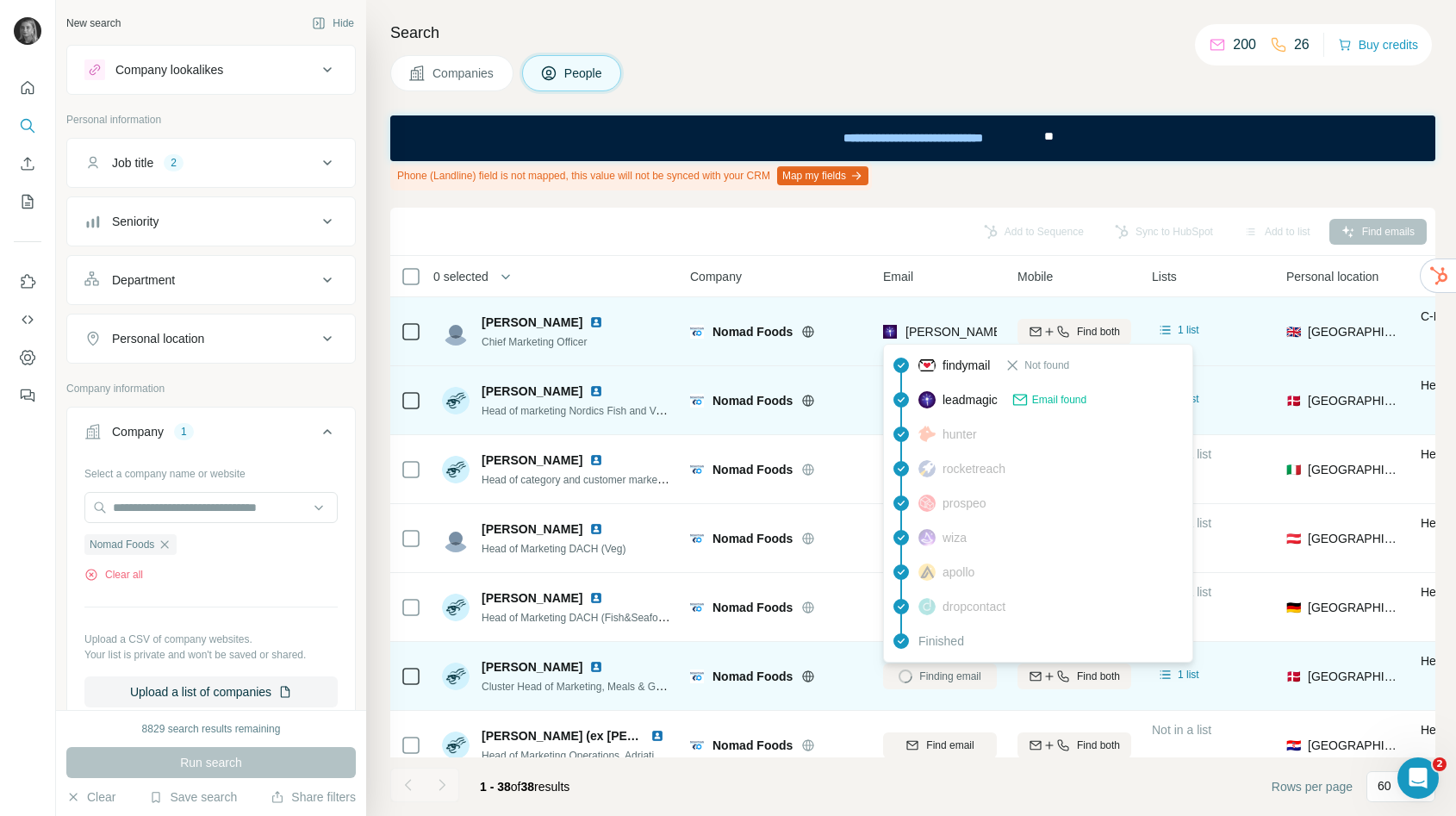
click at [973, 336] on span "[PERSON_NAME][EMAIL_ADDRESS][DOMAIN_NAME]" at bounding box center [1057, 332] width 303 height 14
click at [973, 334] on span "[PERSON_NAME][EMAIL_ADDRESS][DOMAIN_NAME]" at bounding box center [1057, 332] width 303 height 14
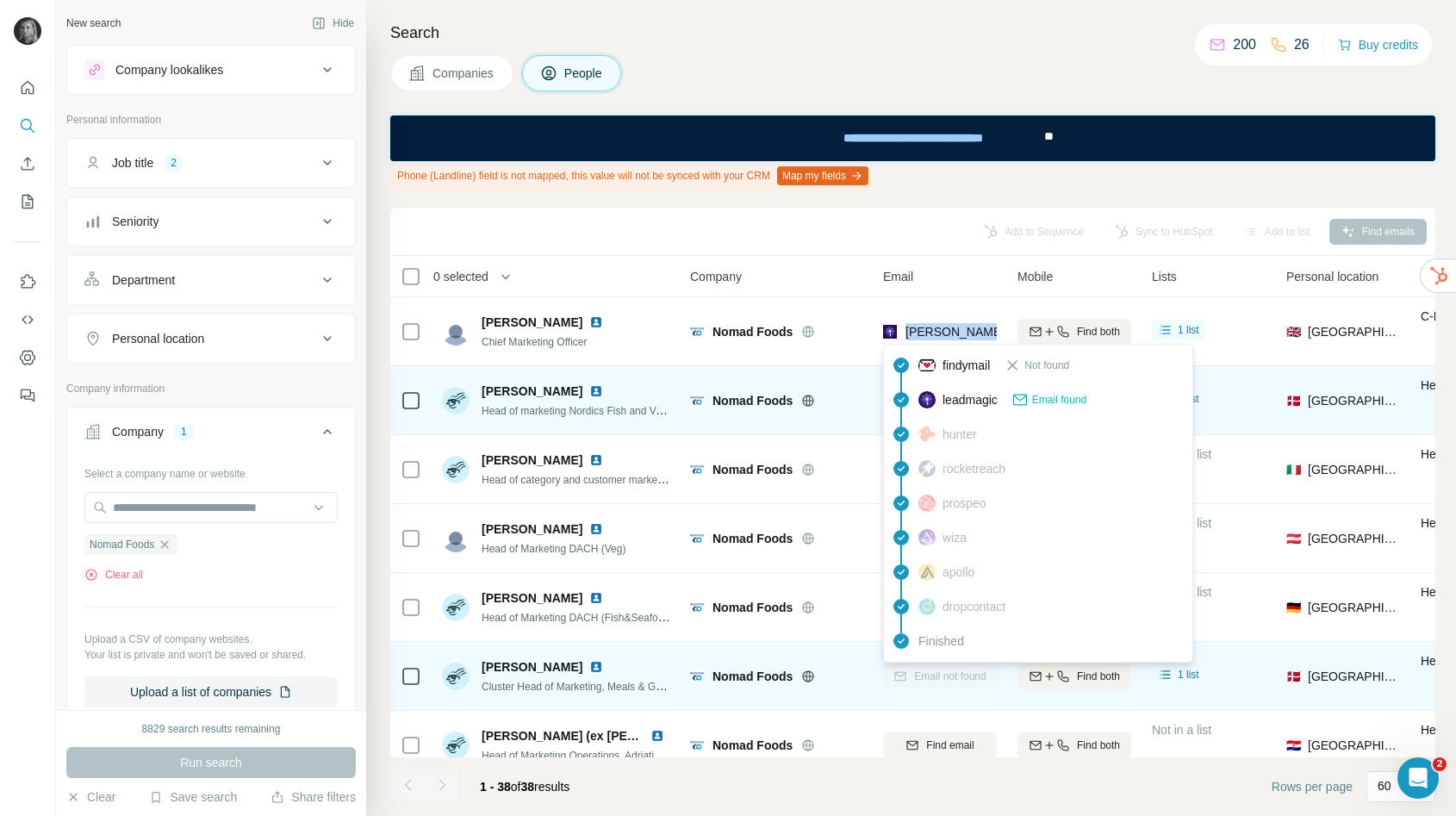
click at [775, 240] on div "Add to Sequence Sync to HubSpot Add to list Find emails" at bounding box center [912, 231] width 1028 height 30
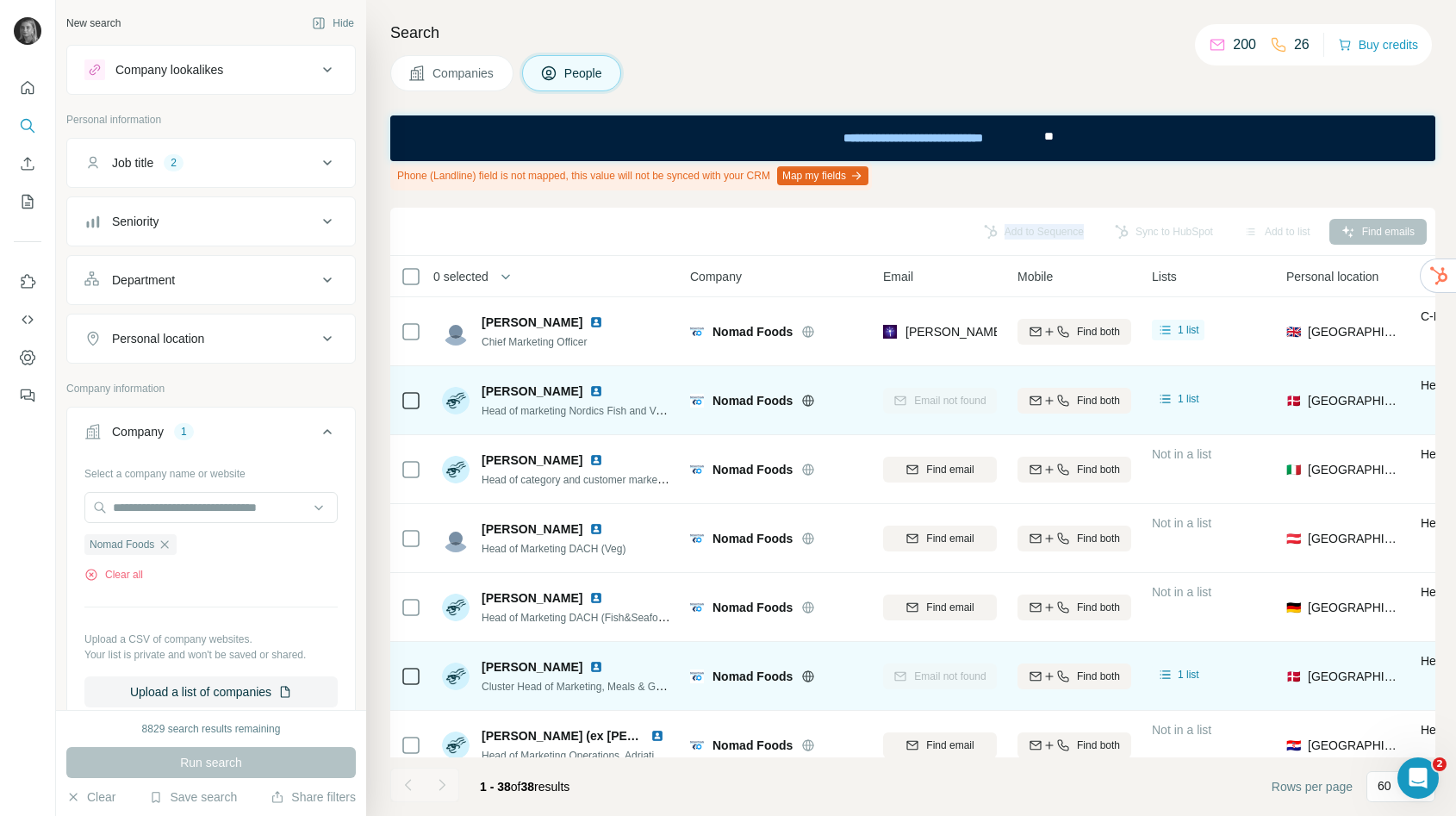
click at [169, 546] on icon "button" at bounding box center [165, 544] width 8 height 8
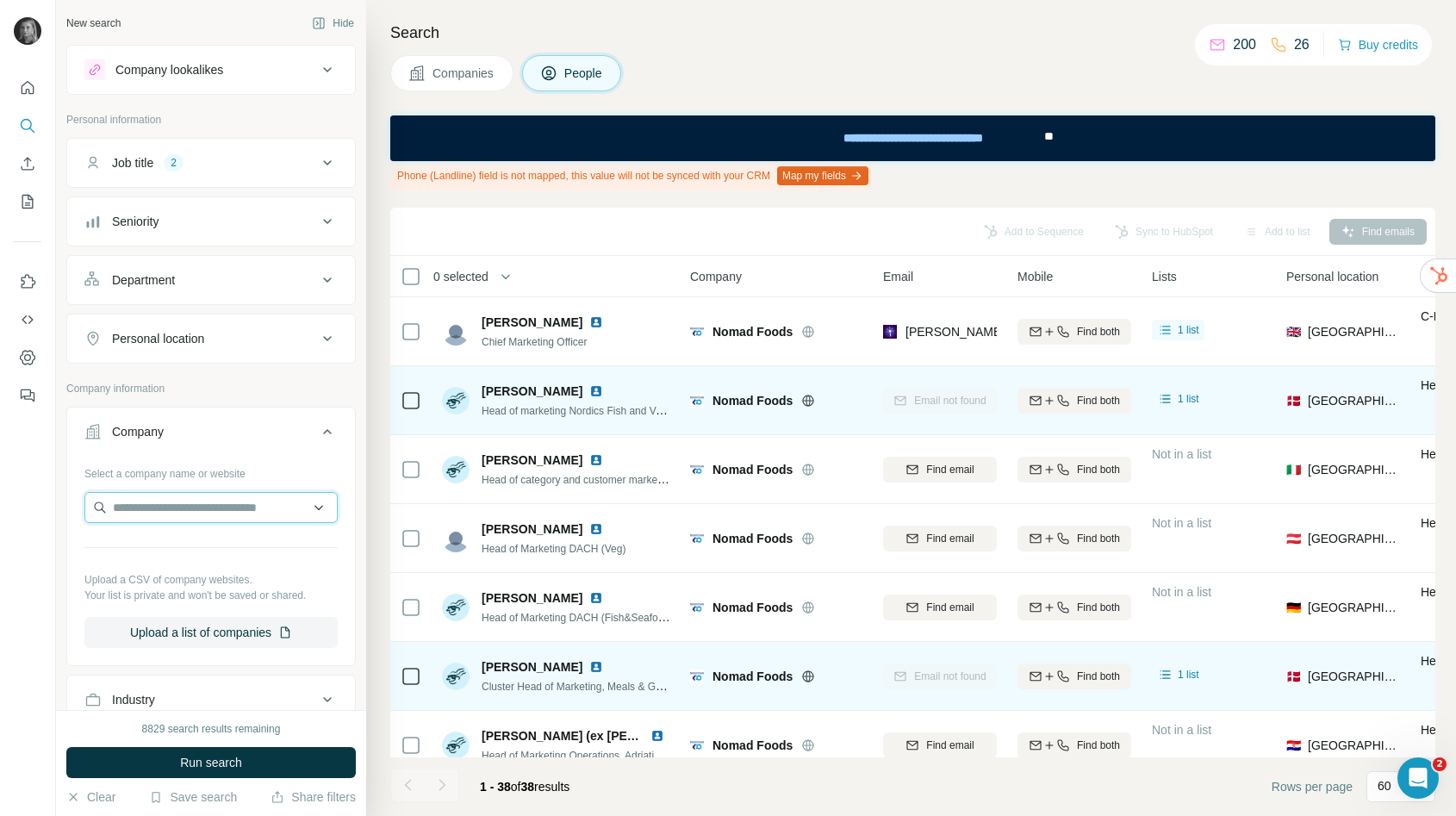
click at [169, 501] on input "text" at bounding box center [211, 508] width 253 height 31
type input "**********"
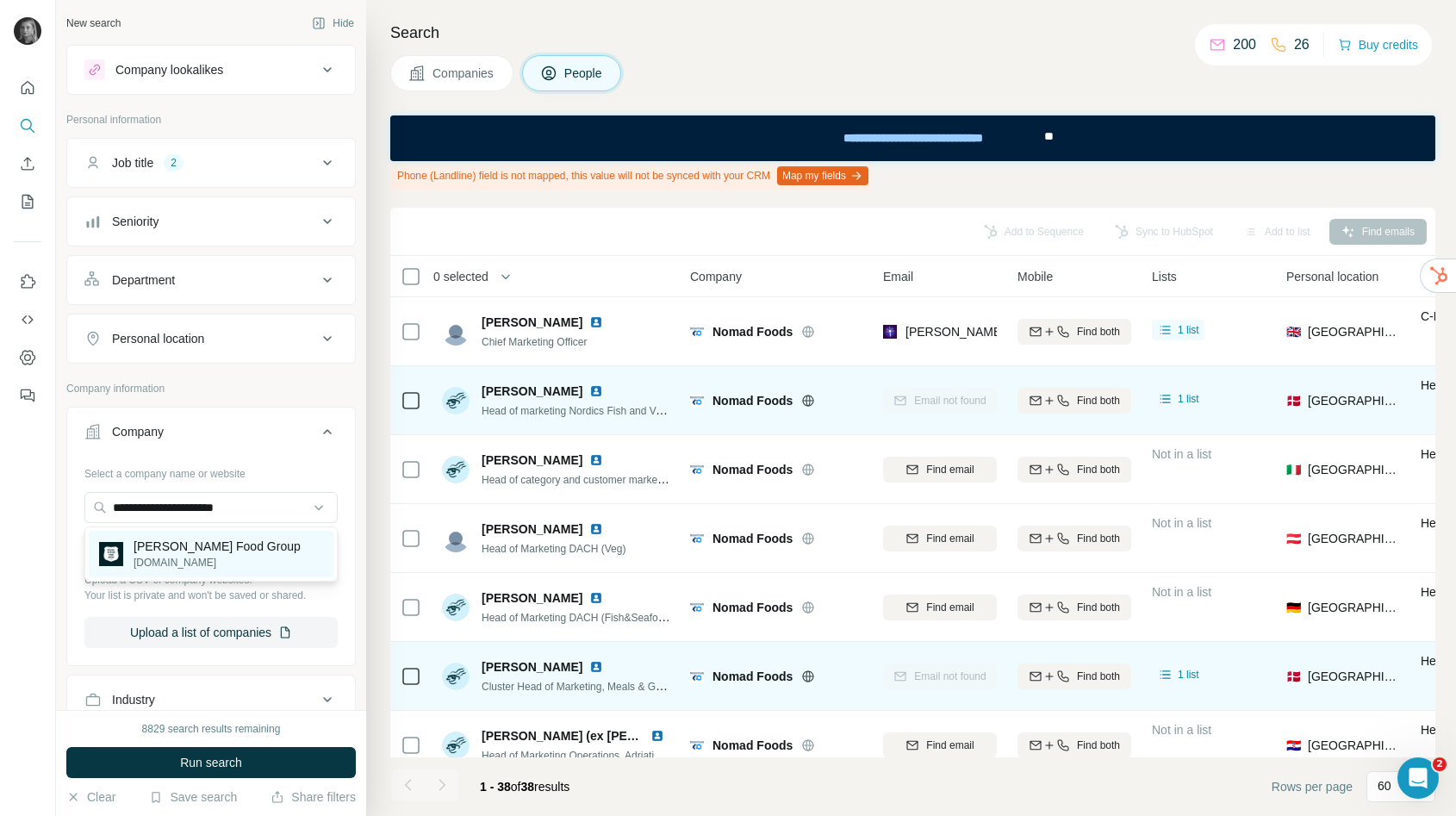
click at [170, 539] on p "[PERSON_NAME] Food Group" at bounding box center [217, 546] width 167 height 17
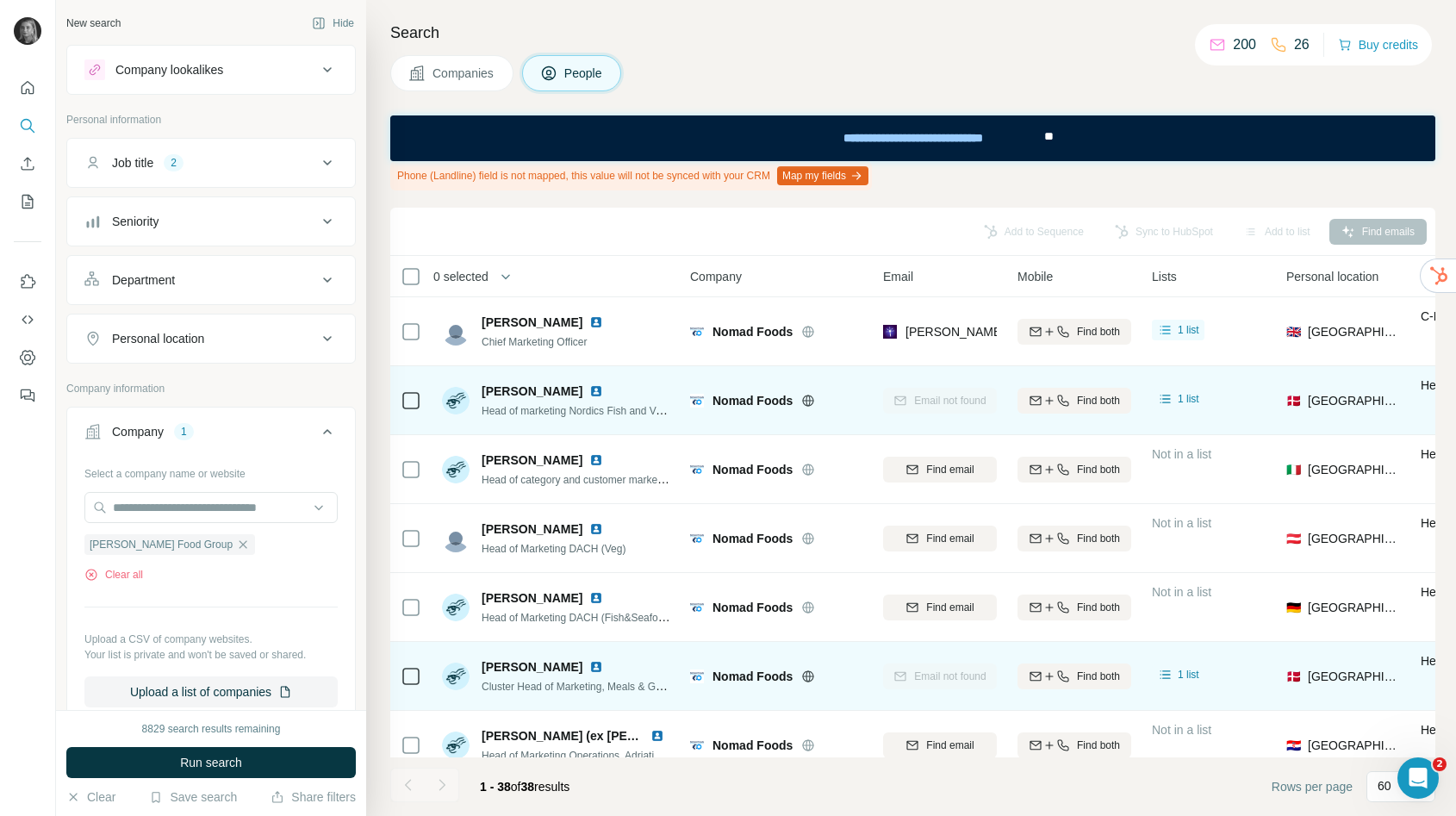
click at [177, 757] on button "Run search" at bounding box center [211, 763] width 289 height 31
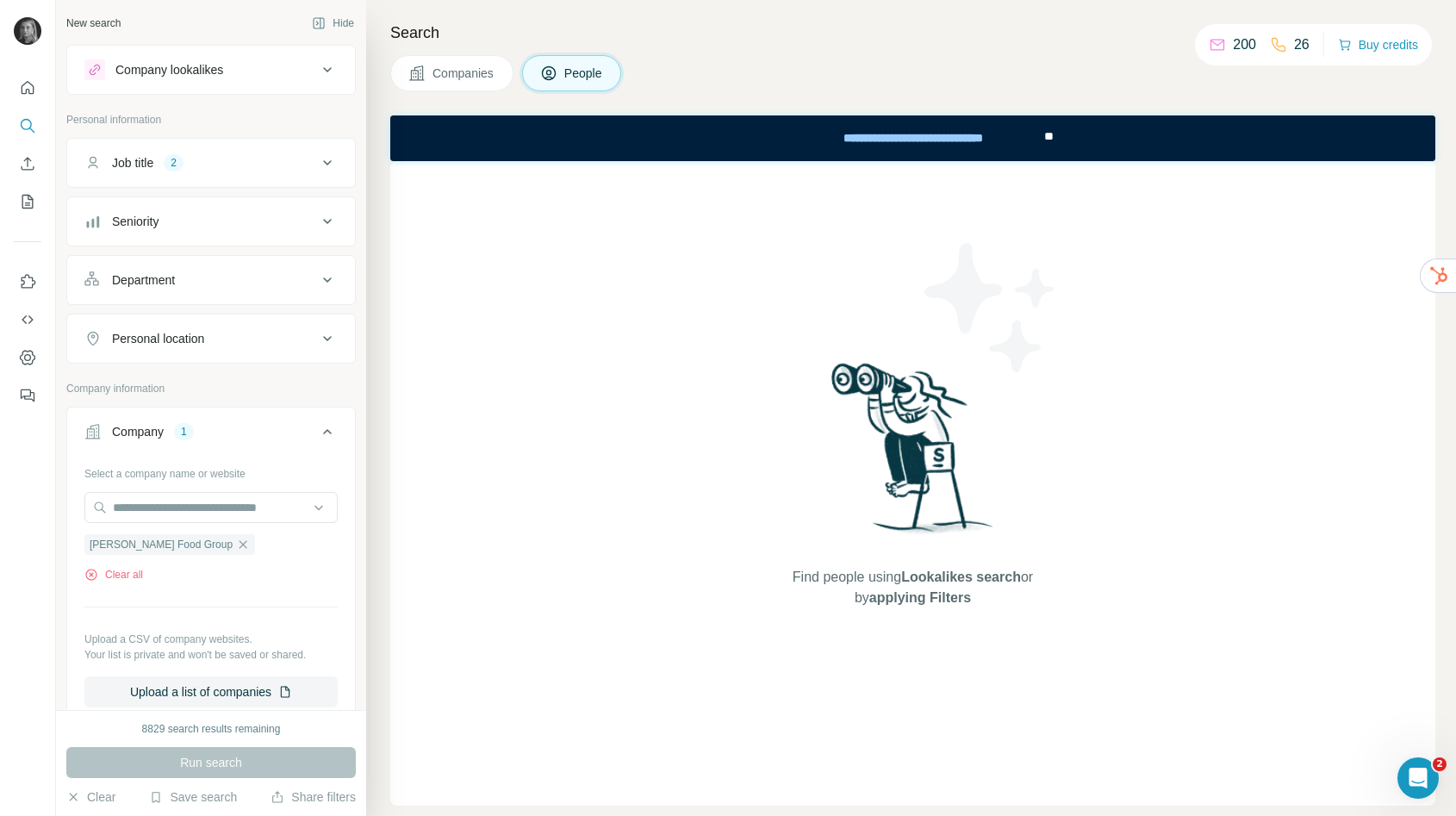
click at [487, 66] on span "Companies" at bounding box center [464, 73] width 63 height 17
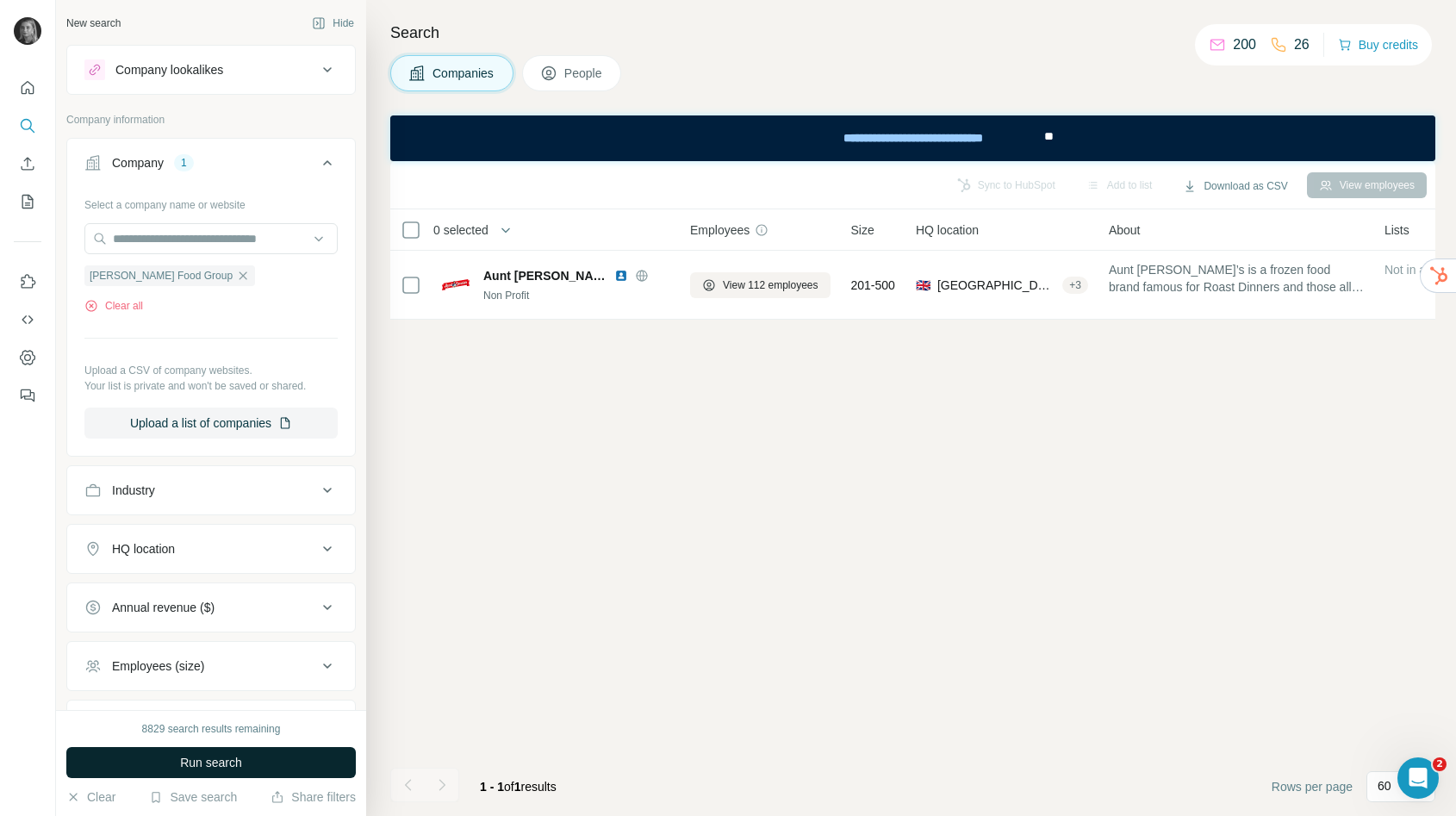
click at [277, 750] on button "Run search" at bounding box center [211, 763] width 289 height 31
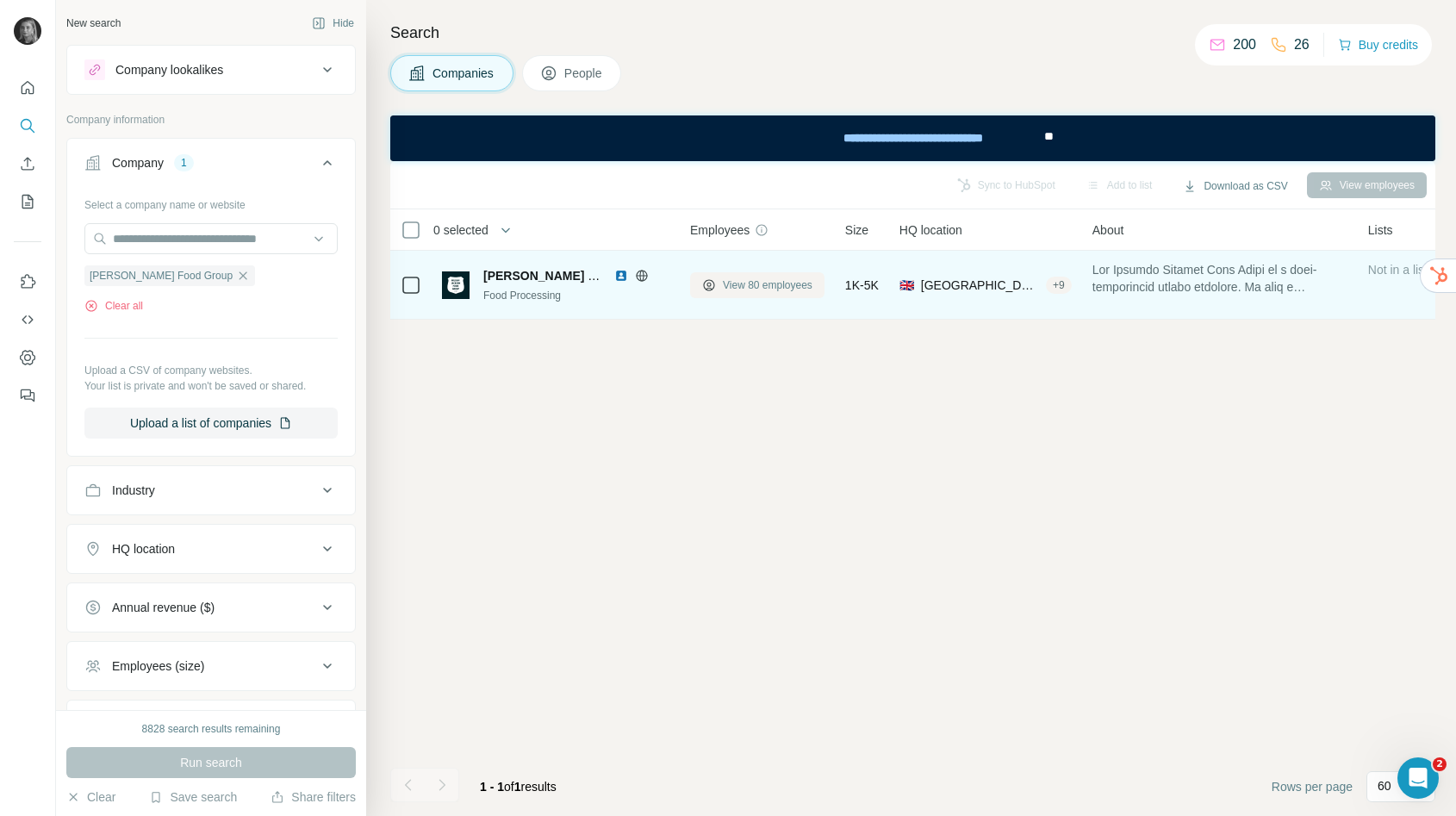
click at [744, 285] on span "View 80 employees" at bounding box center [768, 285] width 90 height 16
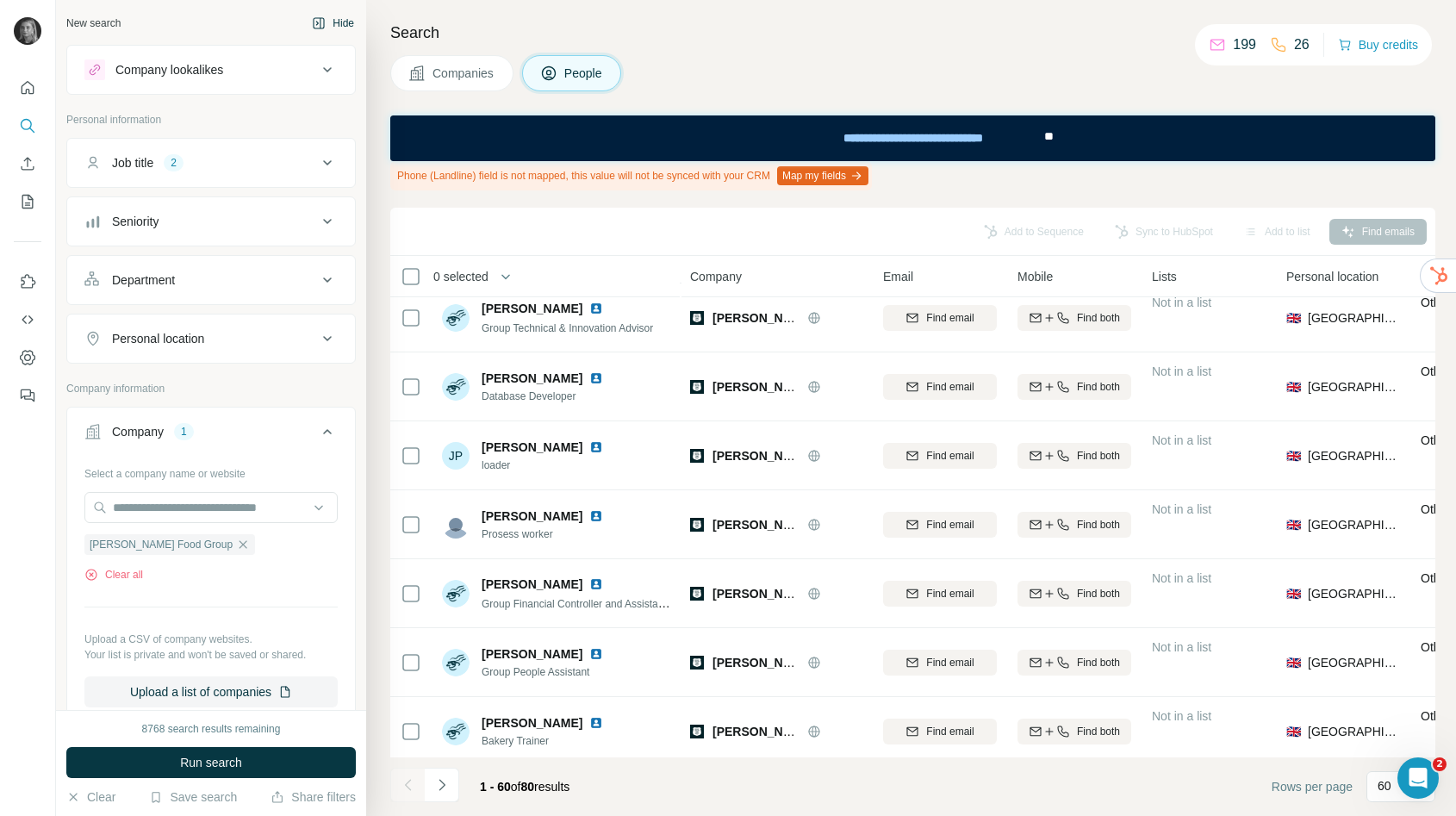
scroll to position [3675, 0]
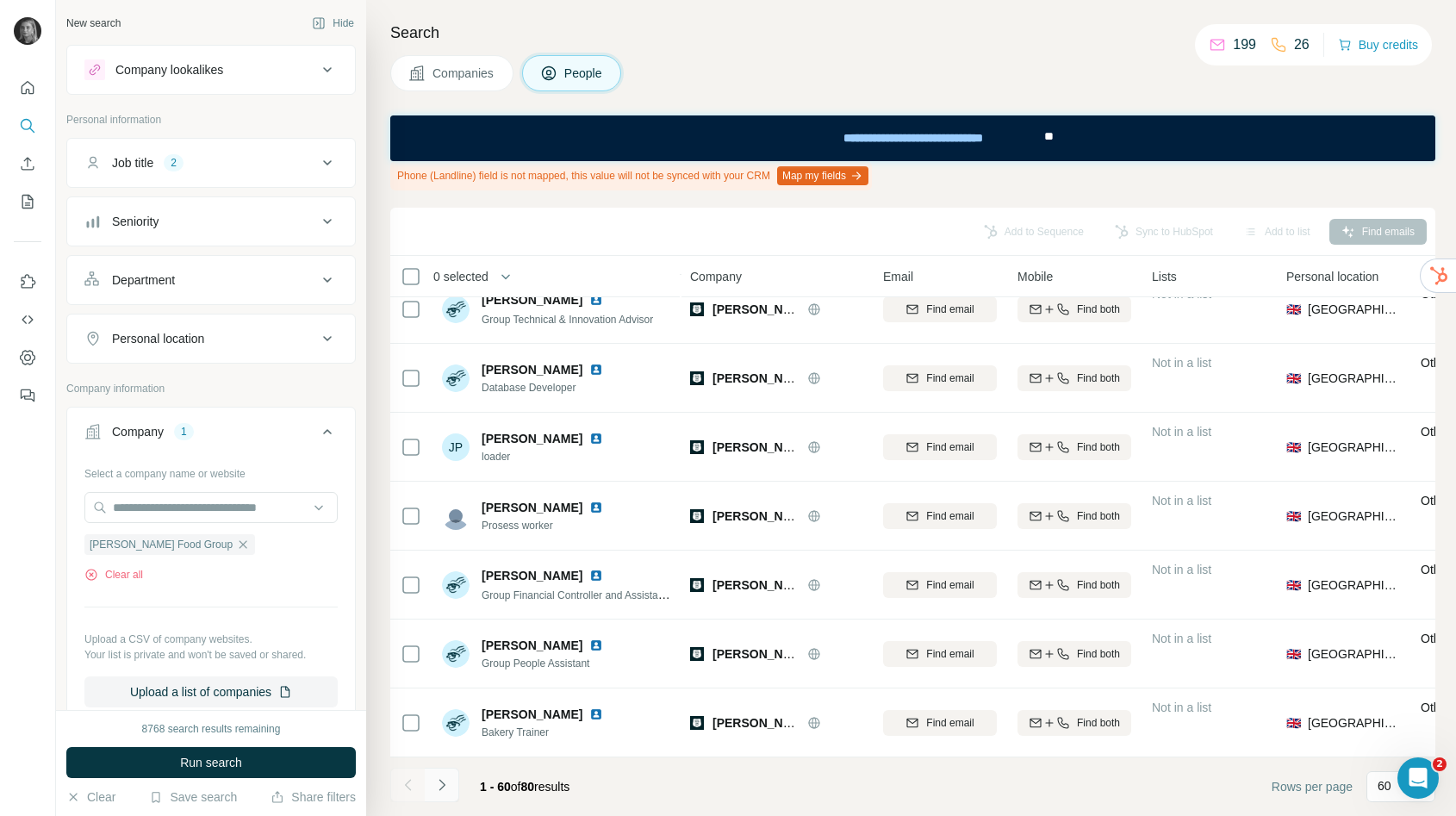
click at [441, 780] on icon "Navigate to next page" at bounding box center [442, 785] width 17 height 17
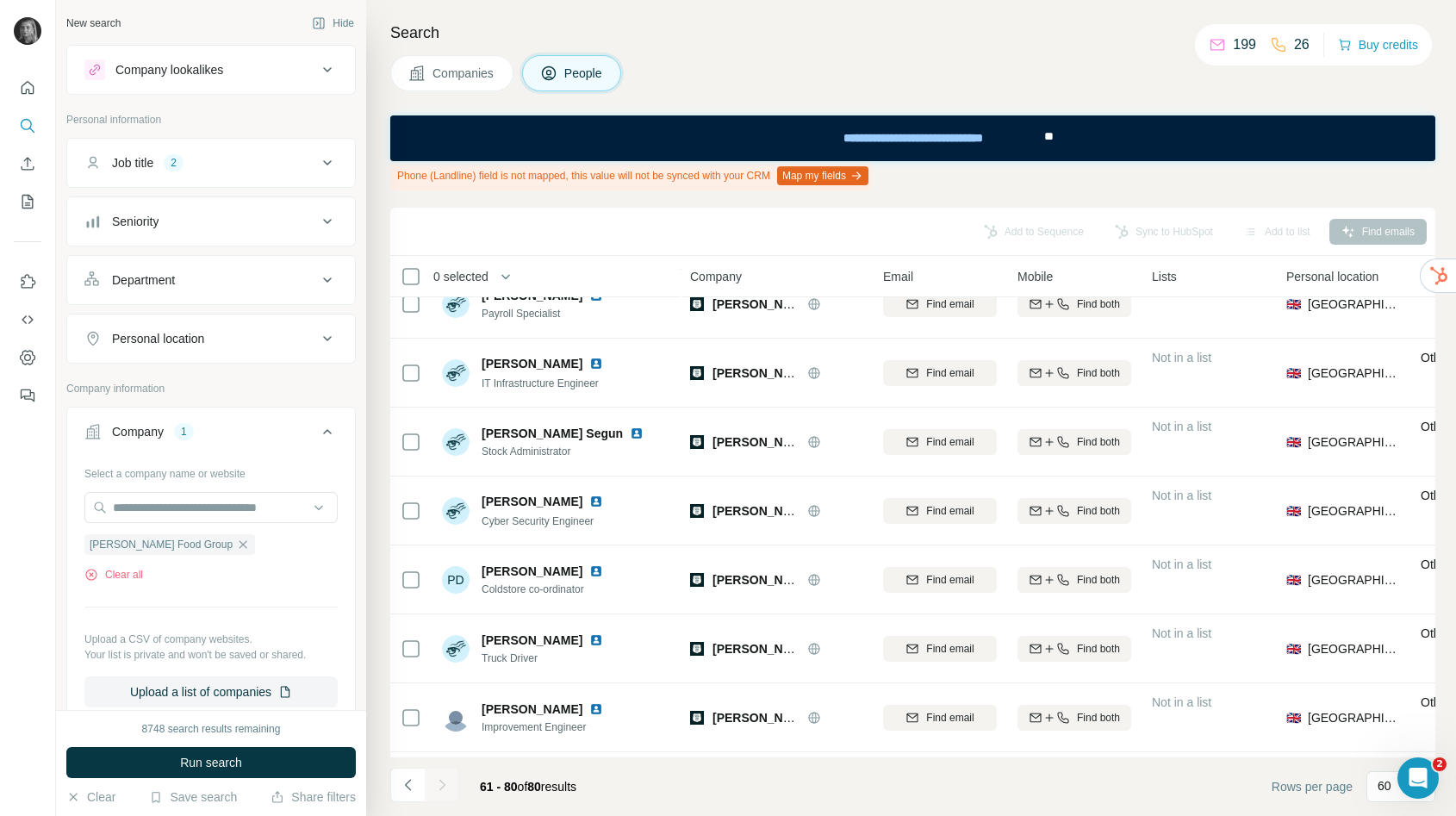
scroll to position [919, 0]
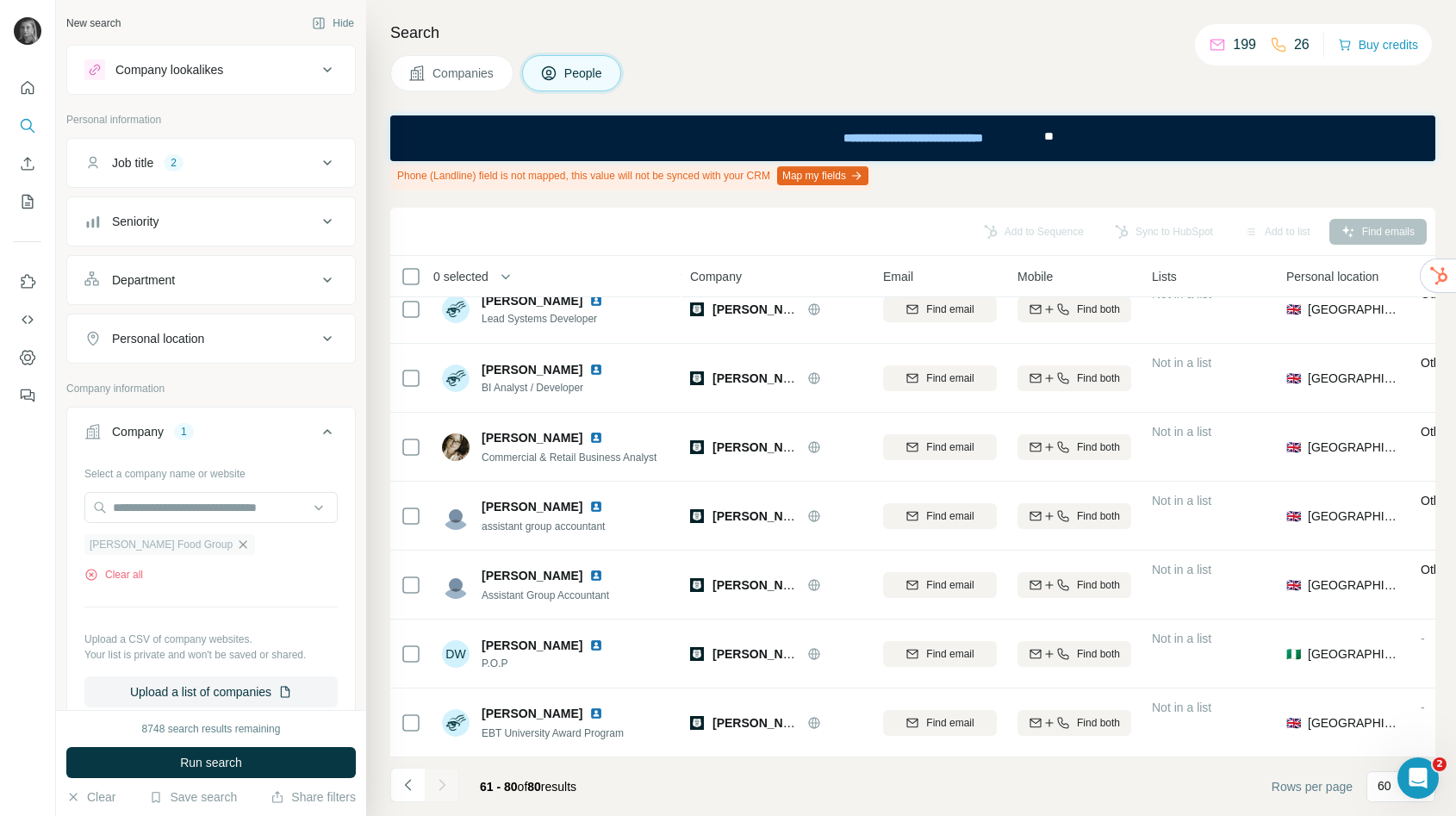
click at [236, 546] on icon "button" at bounding box center [243, 545] width 14 height 14
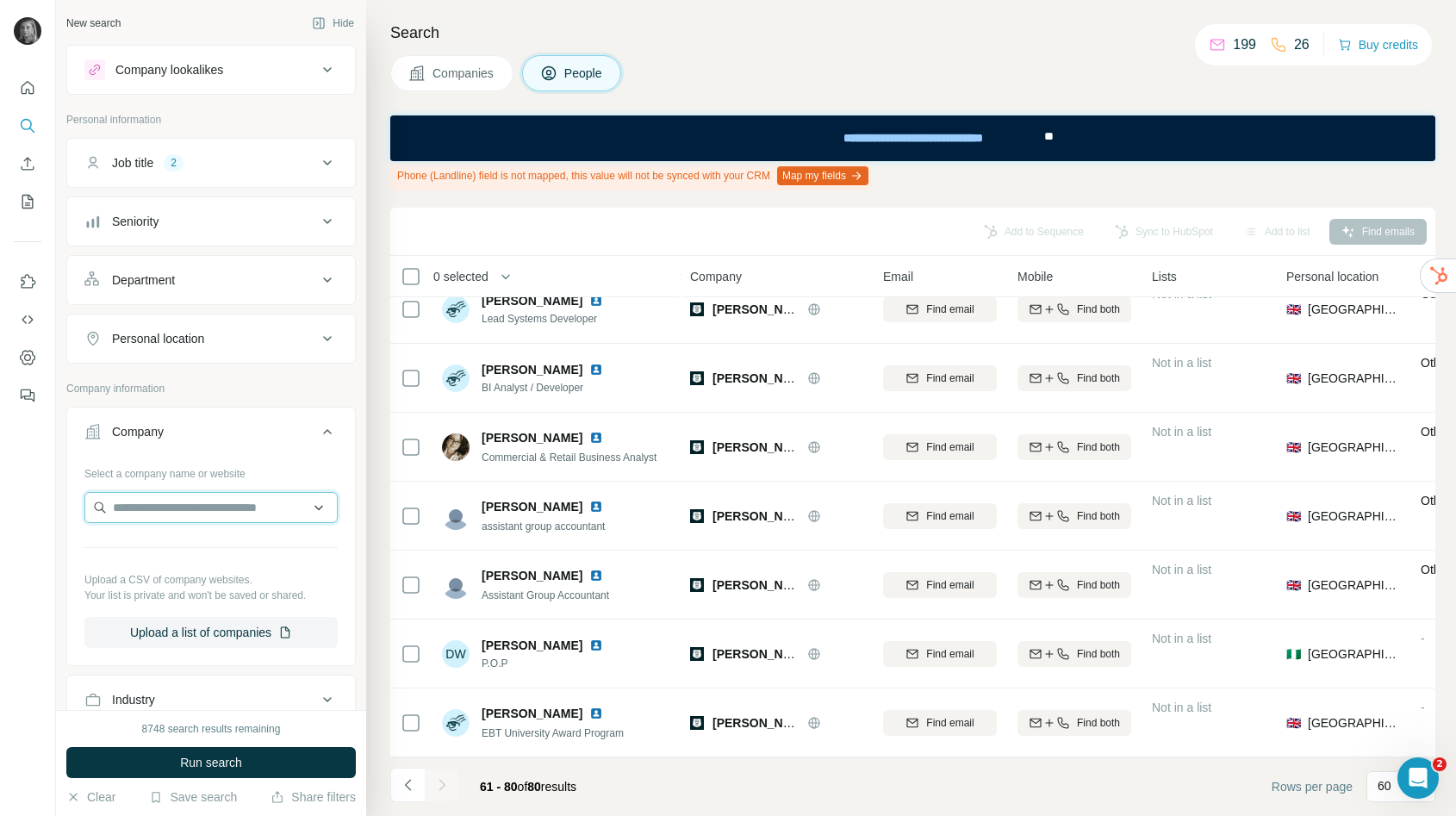
click at [233, 509] on input "text" at bounding box center [211, 508] width 253 height 31
type input "**********"
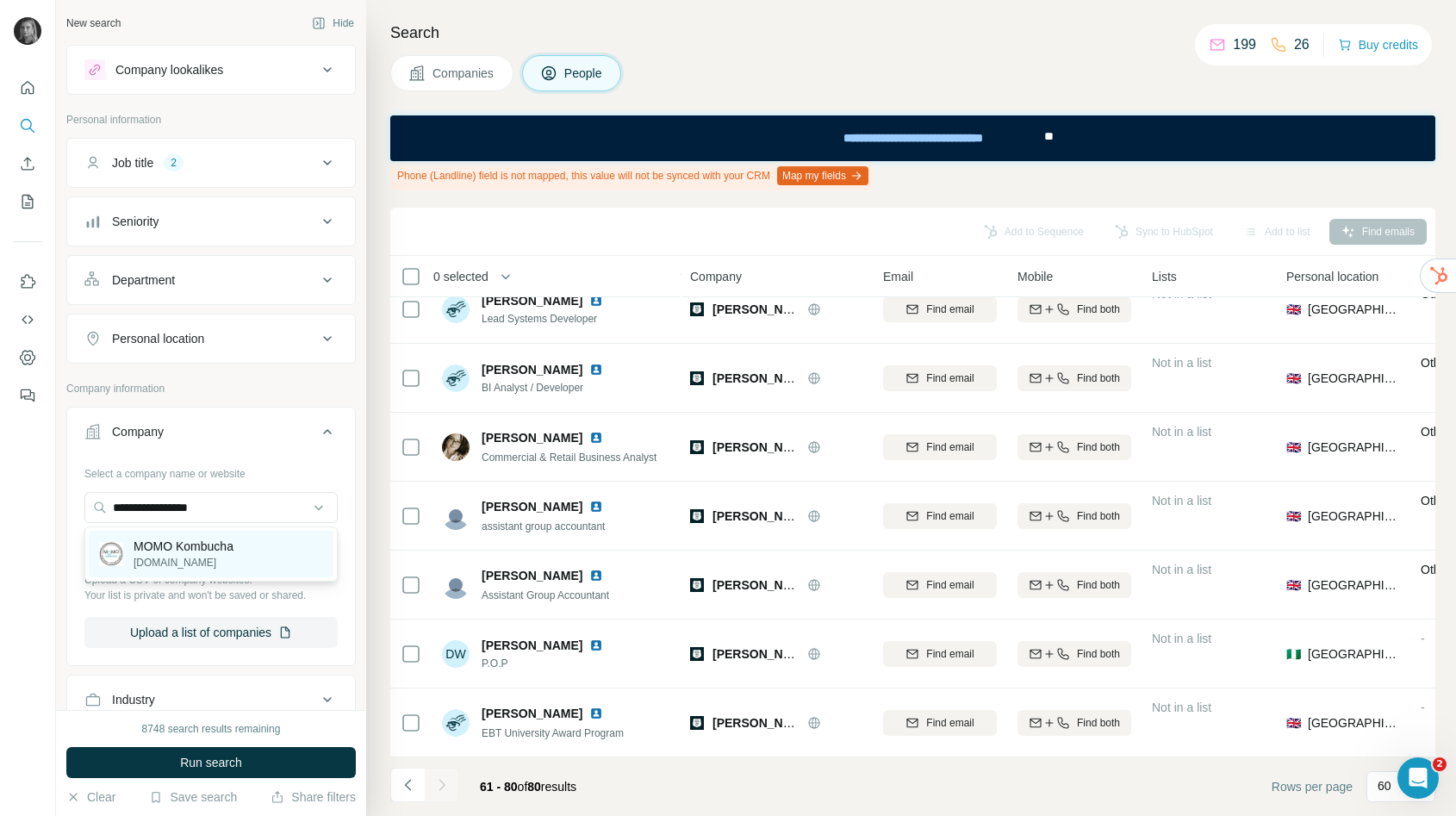
click at [188, 551] on p "MOMO Kombucha" at bounding box center [184, 546] width 100 height 17
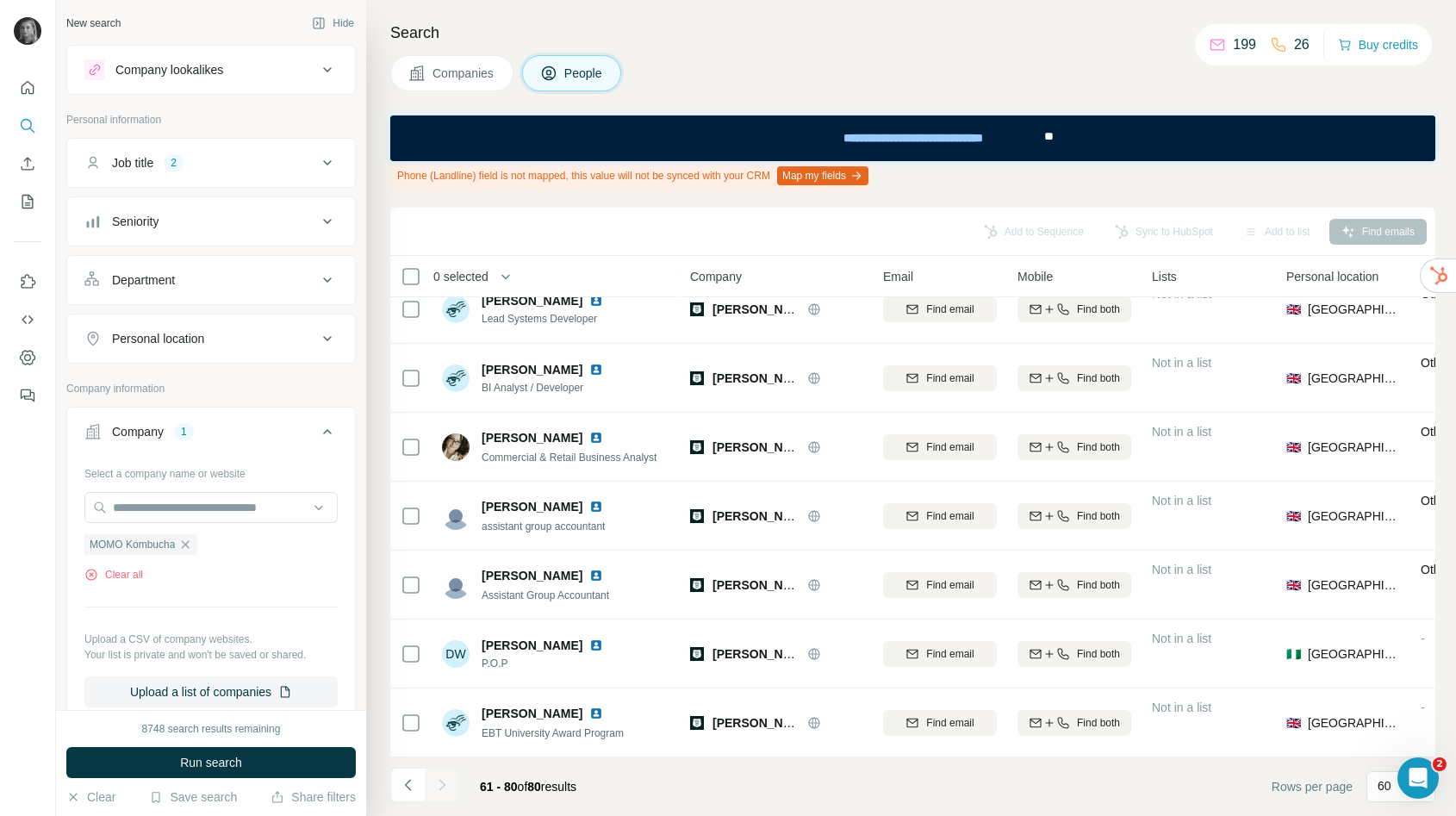
click at [218, 745] on div "8748 search results remaining Run search Clear Save search Share filters" at bounding box center [211, 763] width 310 height 106
click at [220, 752] on button "Run search" at bounding box center [211, 763] width 289 height 31
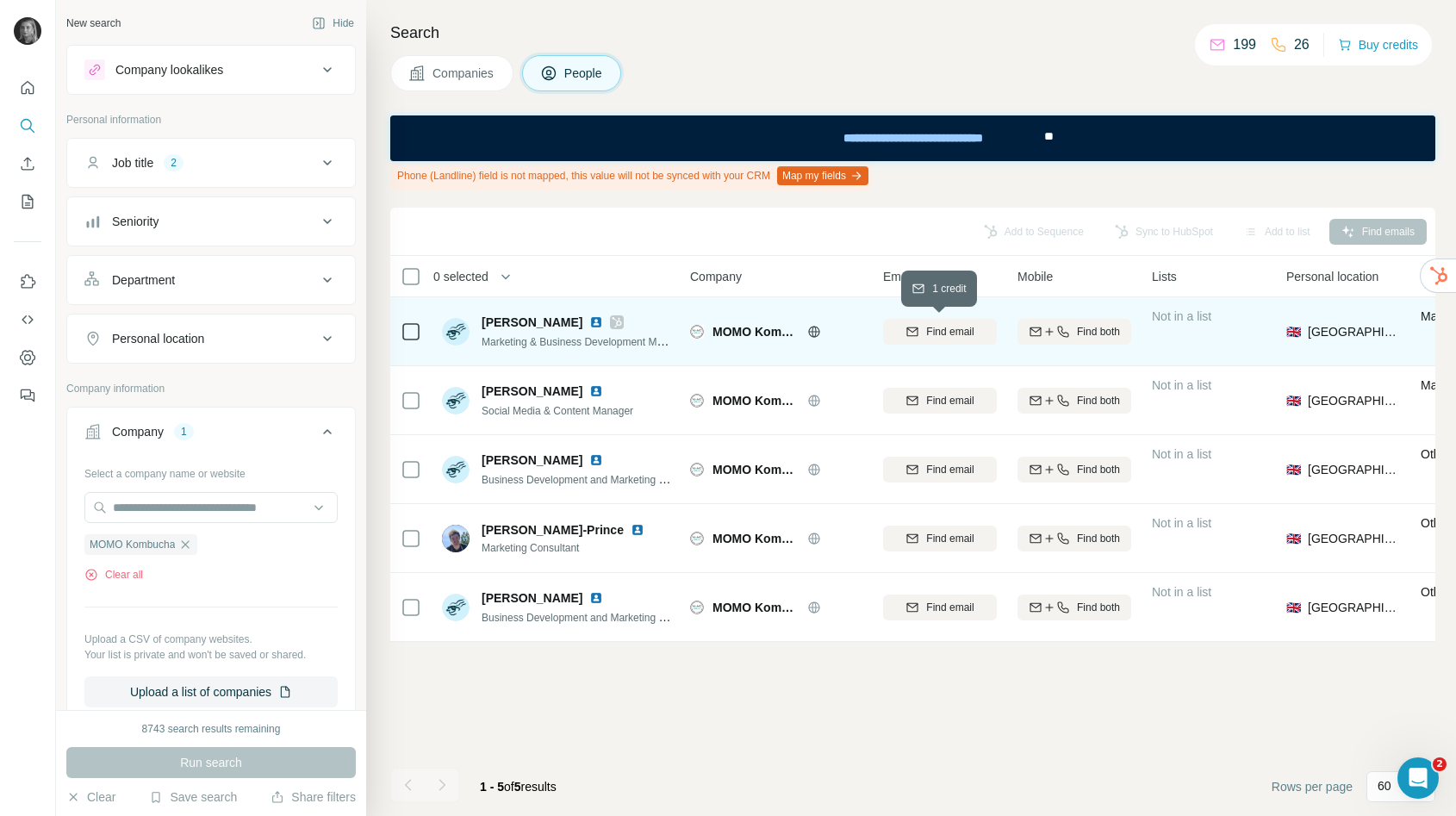
click at [905, 333] on icon "button" at bounding box center [912, 332] width 14 height 14
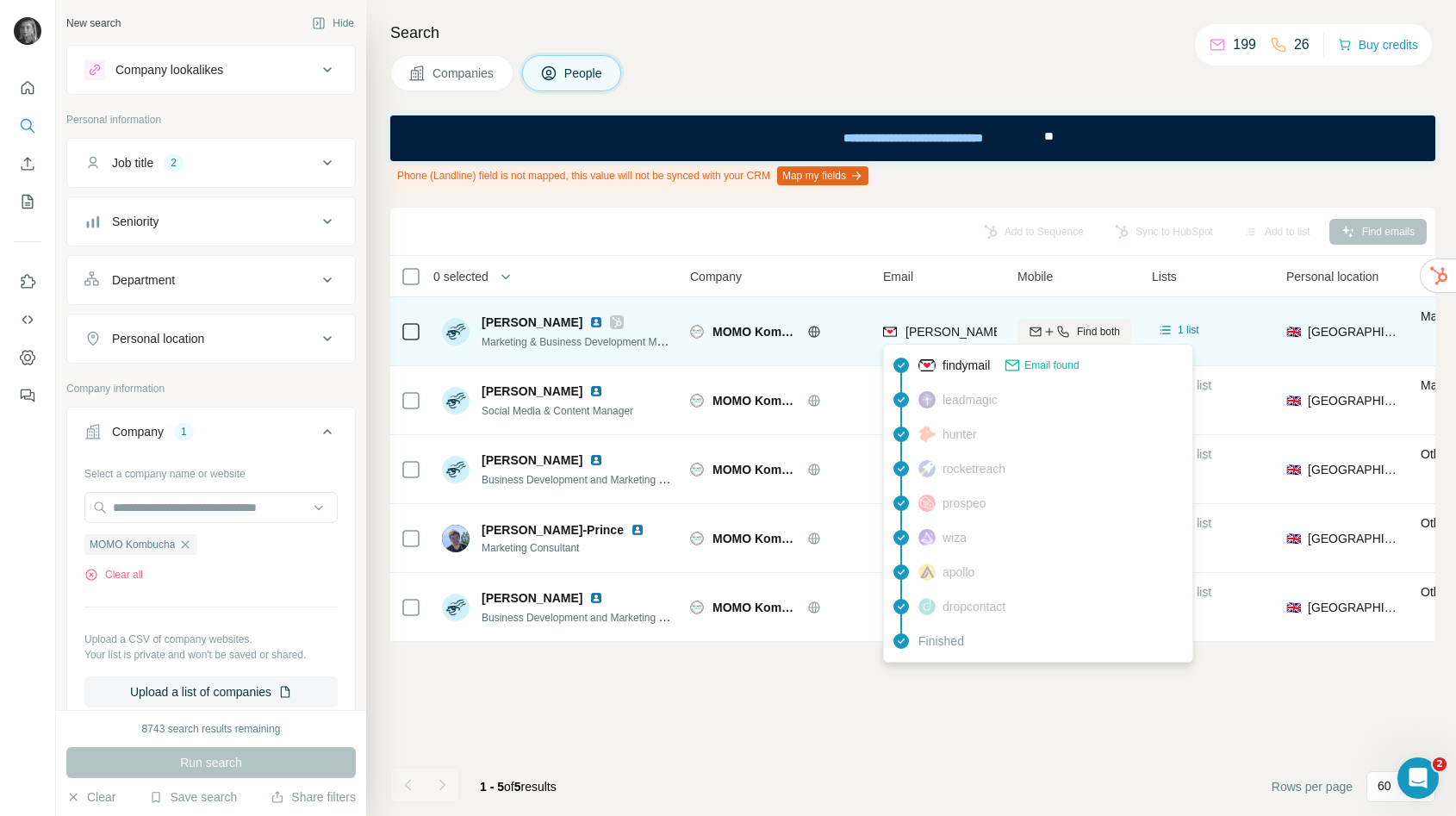
click at [908, 331] on span "[PERSON_NAME][EMAIL_ADDRESS][DOMAIN_NAME]" at bounding box center [1057, 332] width 303 height 14
copy tr "[PERSON_NAME][EMAIL_ADDRESS][DOMAIN_NAME]"
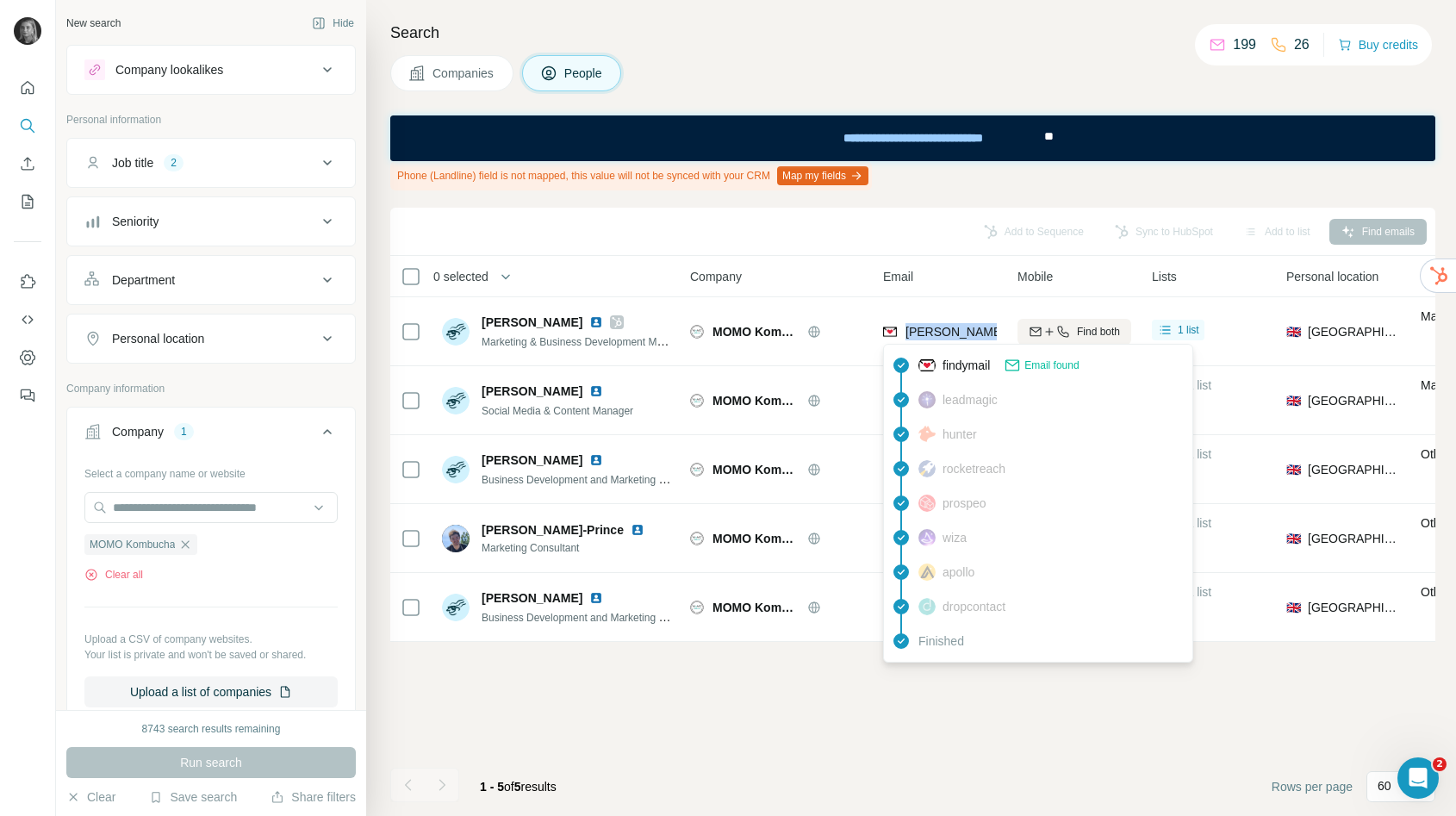
click at [570, 706] on div "Add to Sequence Sync to HubSpot Add to list Find emails 0 selected People Compa…" at bounding box center [912, 512] width 1045 height 608
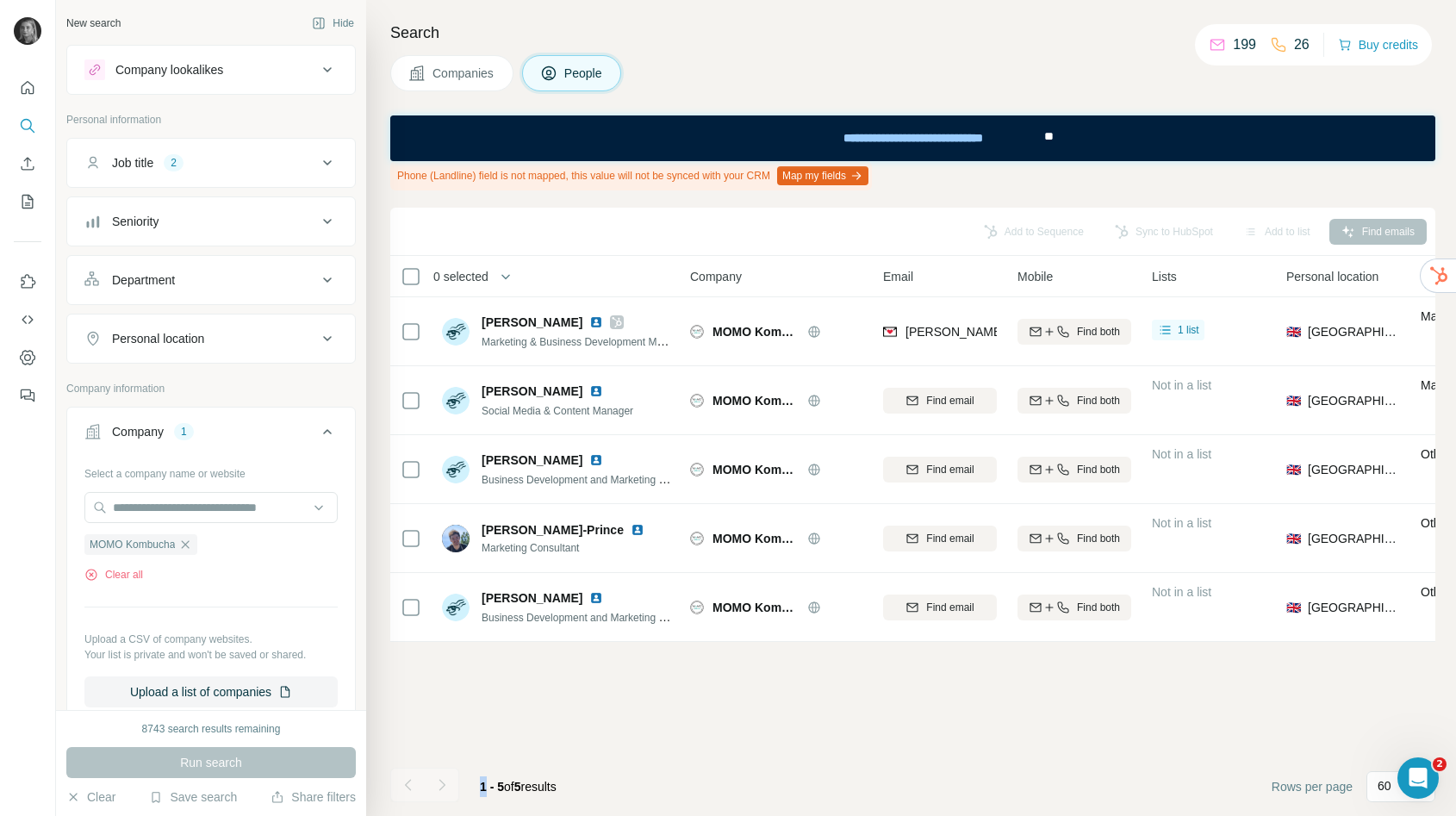
click at [570, 706] on div "Add to Sequence Sync to HubSpot Add to list Find emails 0 selected People Compa…" at bounding box center [912, 512] width 1045 height 608
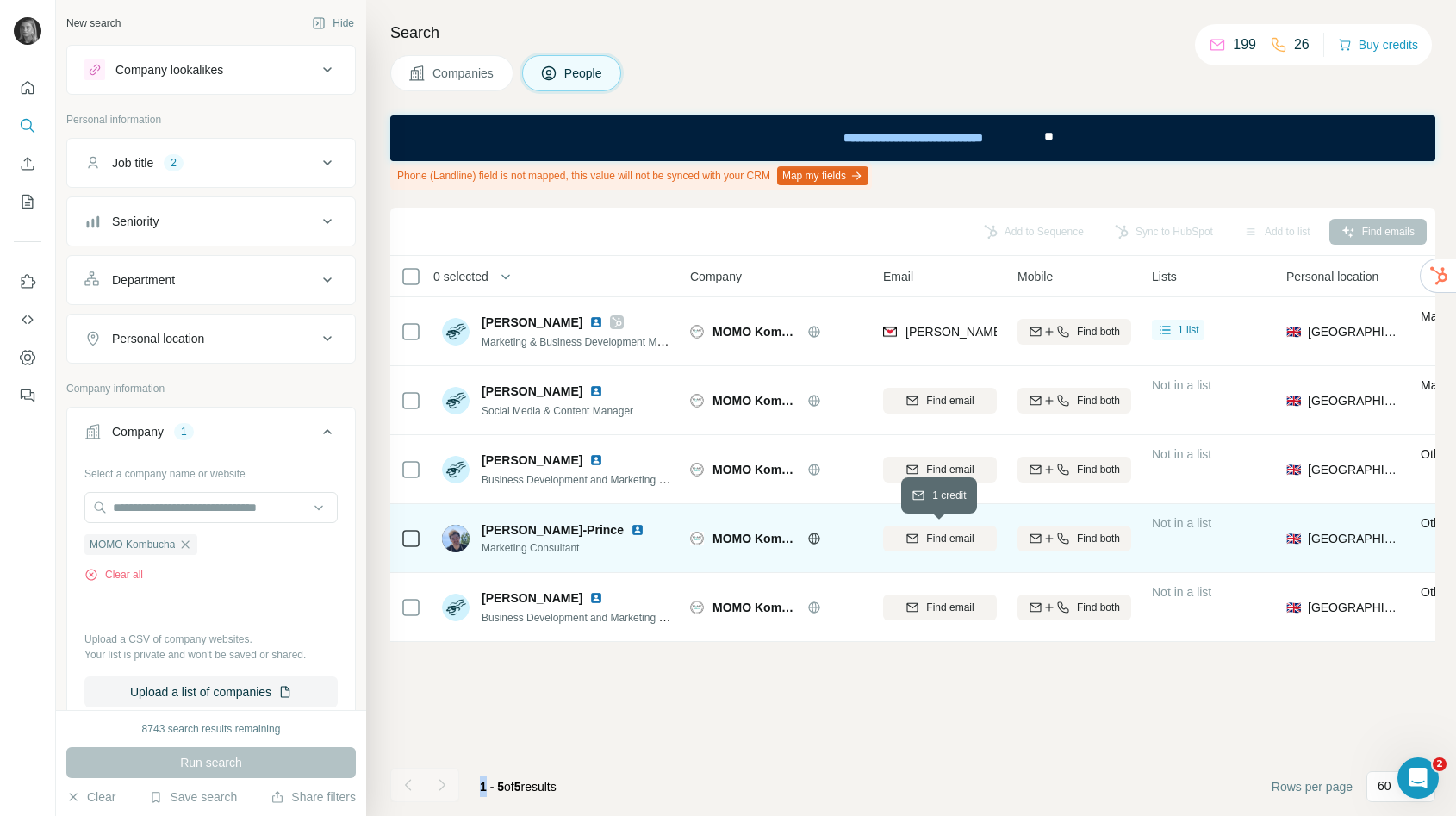
click at [932, 535] on span "Find email" at bounding box center [949, 539] width 47 height 16
click at [25, 194] on icon "My lists" at bounding box center [28, 202] width 17 height 17
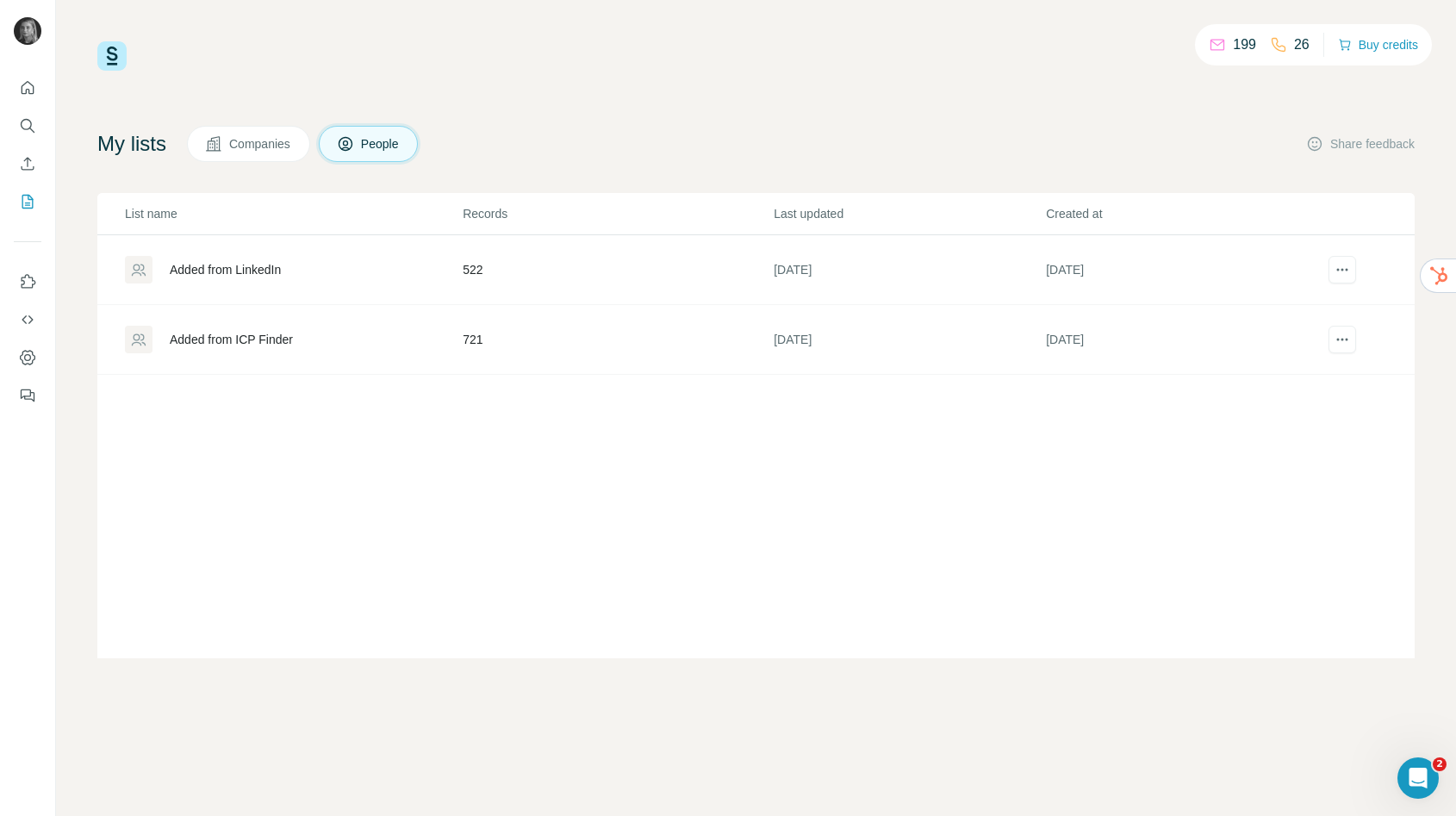
click at [241, 336] on div "Added from ICP Finder" at bounding box center [231, 339] width 123 height 17
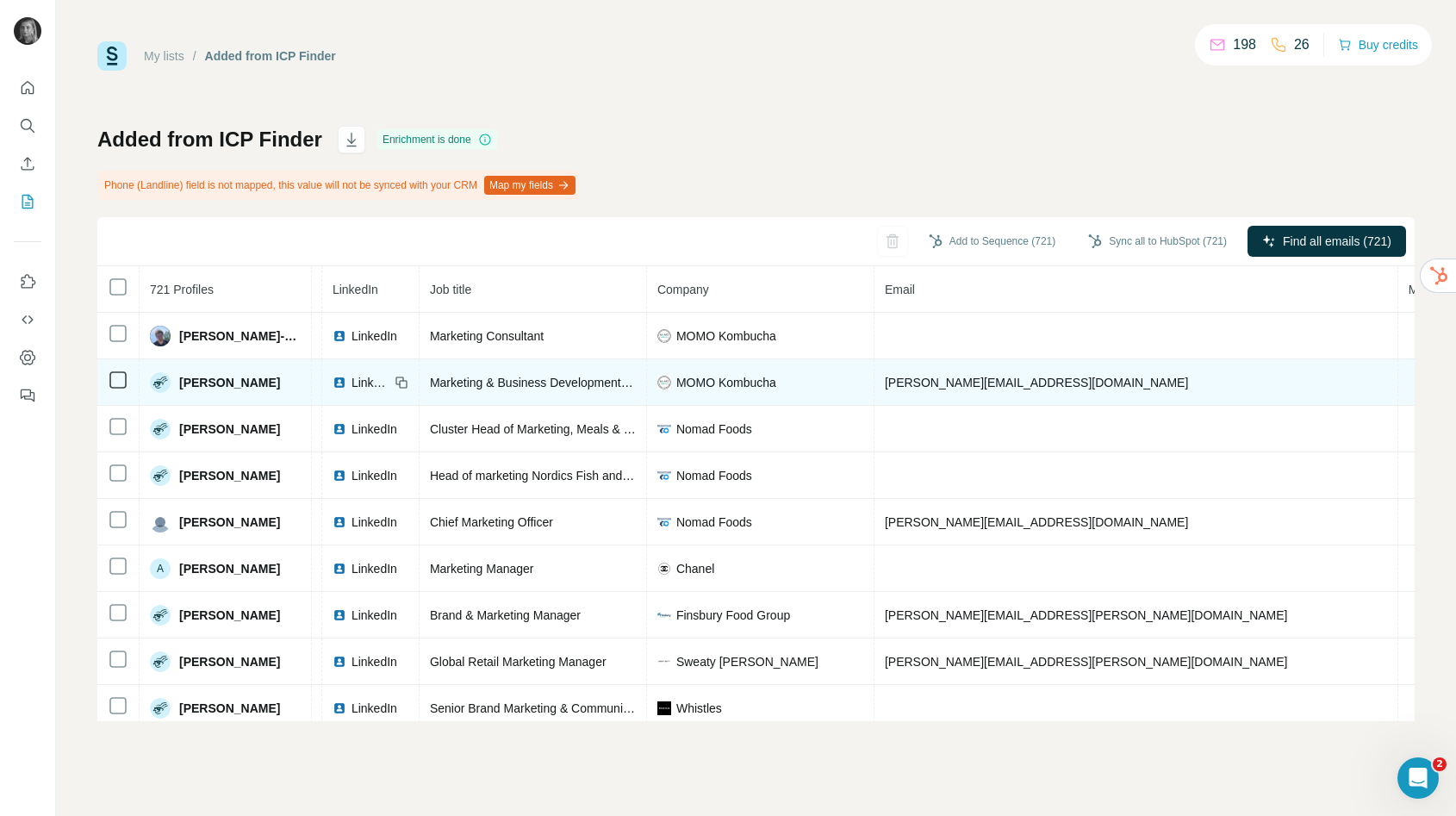
scroll to position [0, 102]
click at [997, 385] on span "[PERSON_NAME][EMAIL_ADDRESS][DOMAIN_NAME]" at bounding box center [1030, 383] width 303 height 14
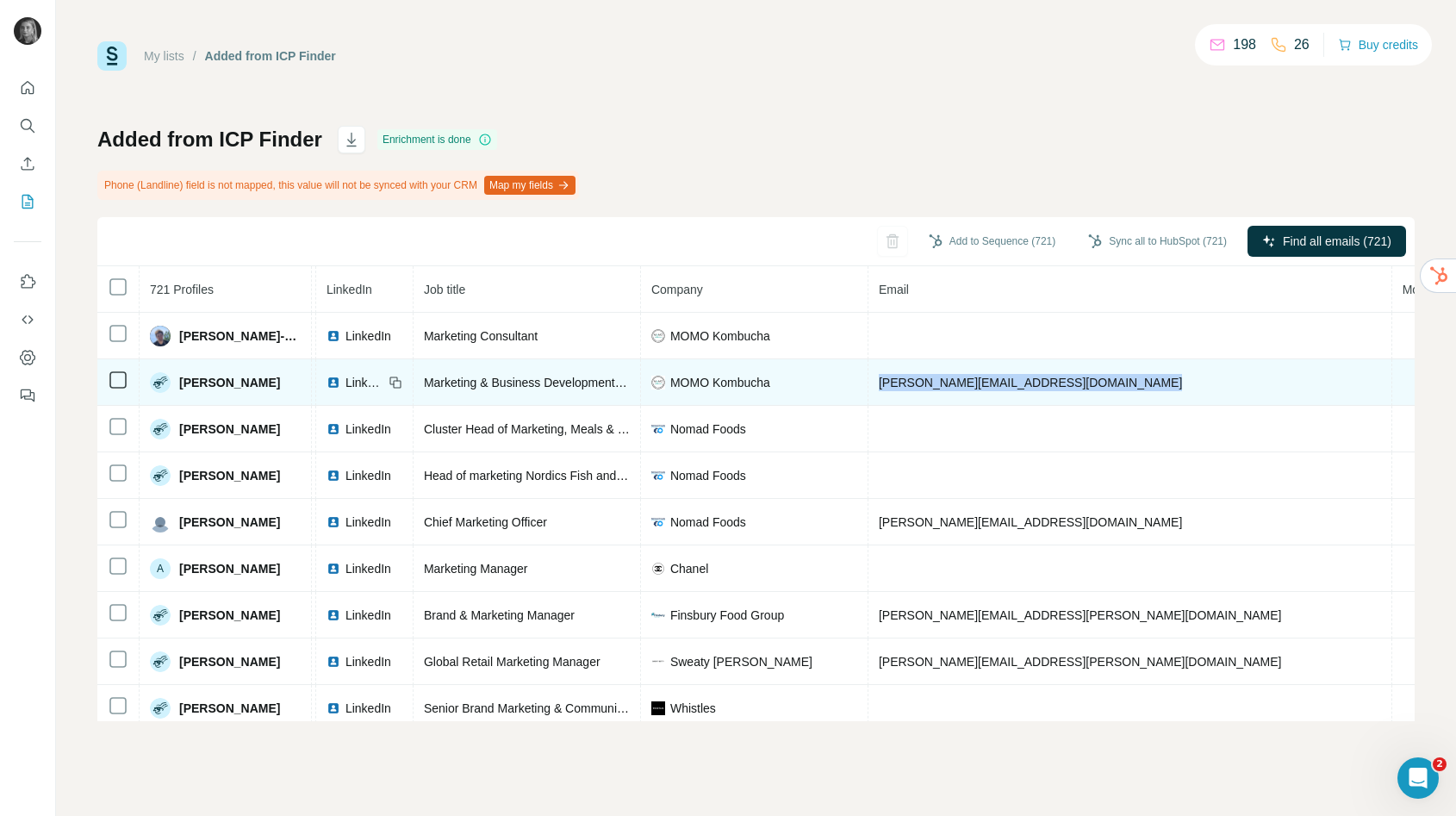
click at [997, 385] on span "[PERSON_NAME][EMAIL_ADDRESS][DOMAIN_NAME]" at bounding box center [1030, 383] width 303 height 14
copy span "[PERSON_NAME][EMAIL_ADDRESS][DOMAIN_NAME]"
